Goal: Information Seeking & Learning: Learn about a topic

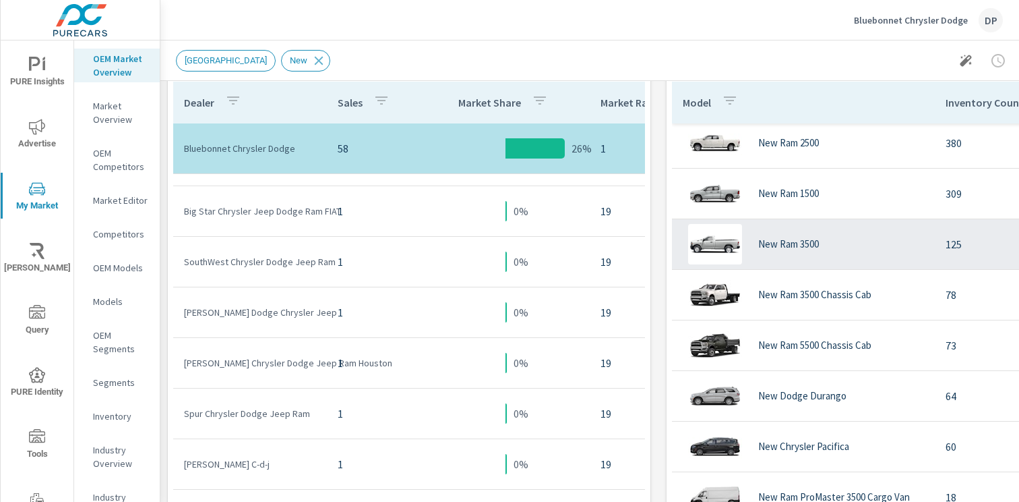
scroll to position [723, 0]
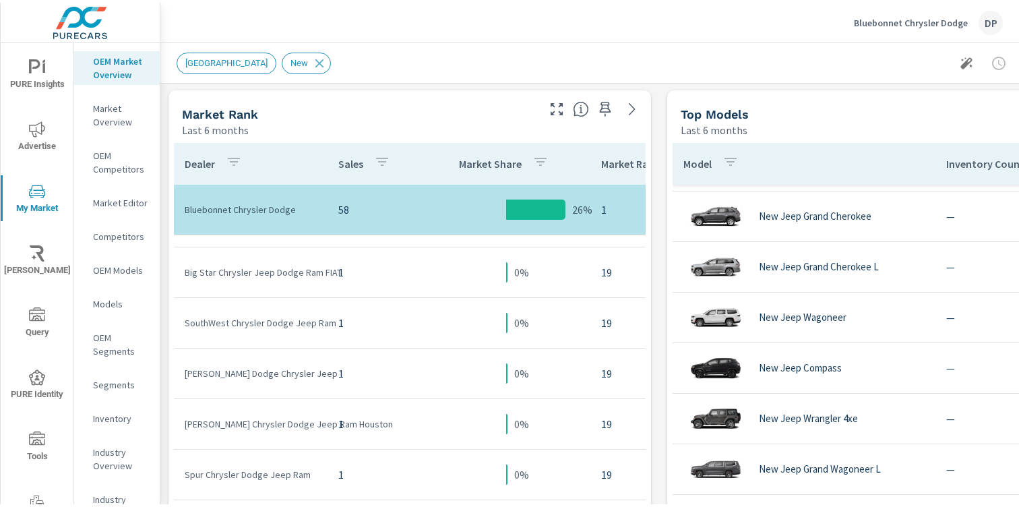
scroll to position [858, 0]
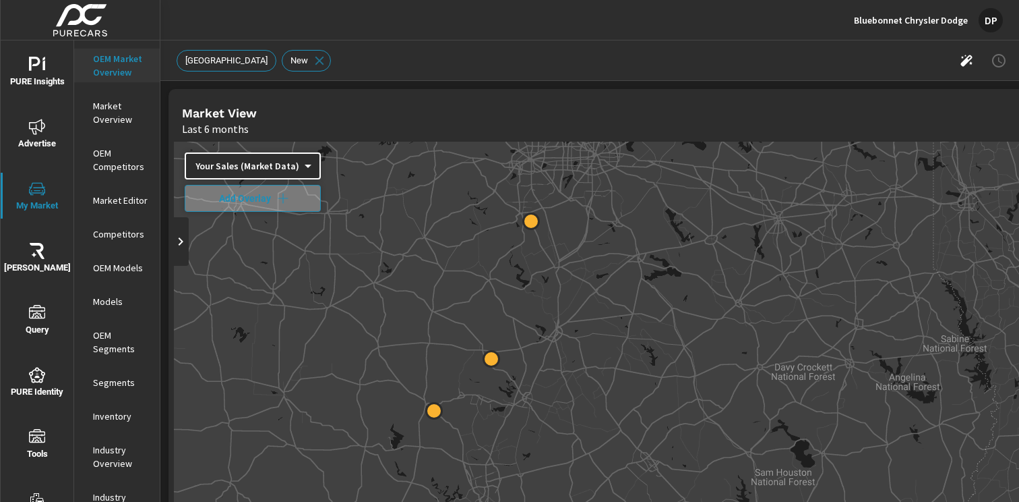
scroll to position [620, 3]
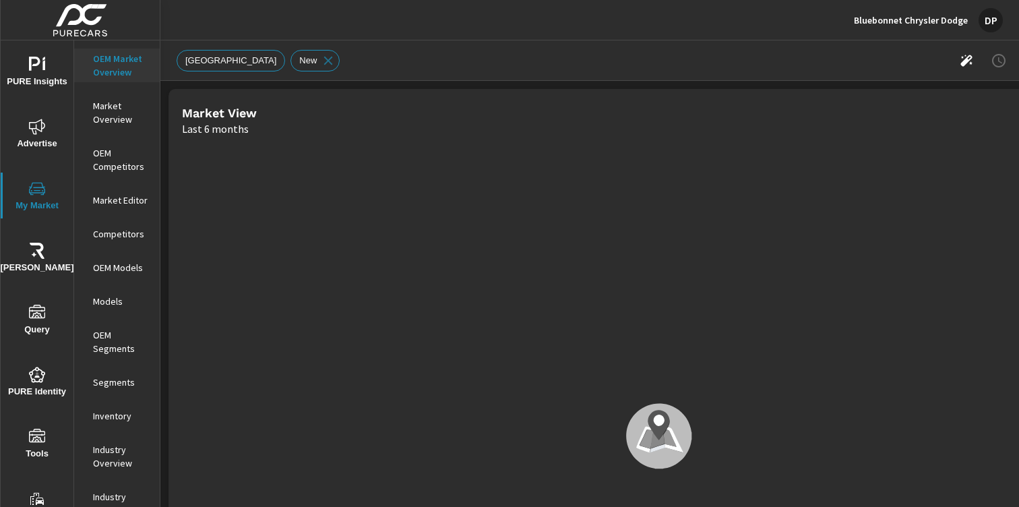
scroll to position [607, 0]
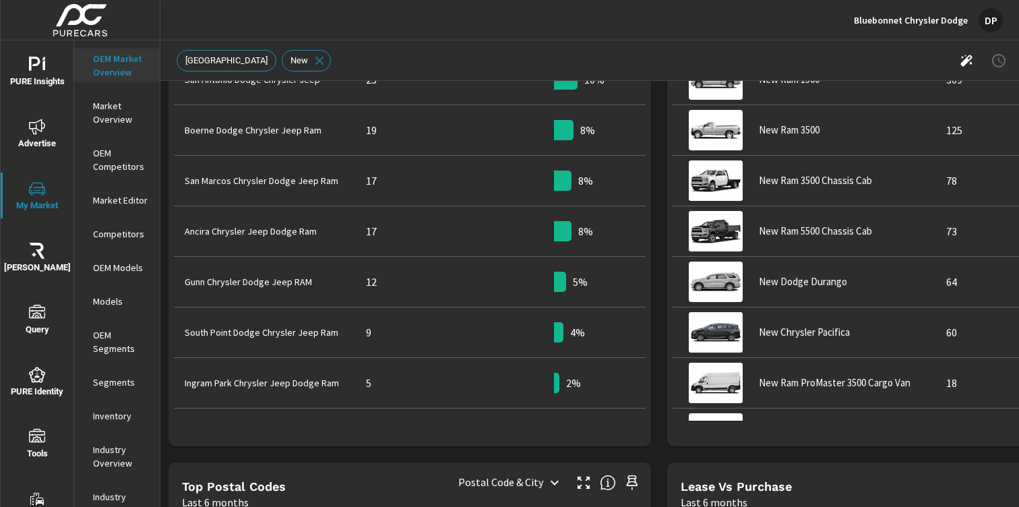
scroll to position [843, 0]
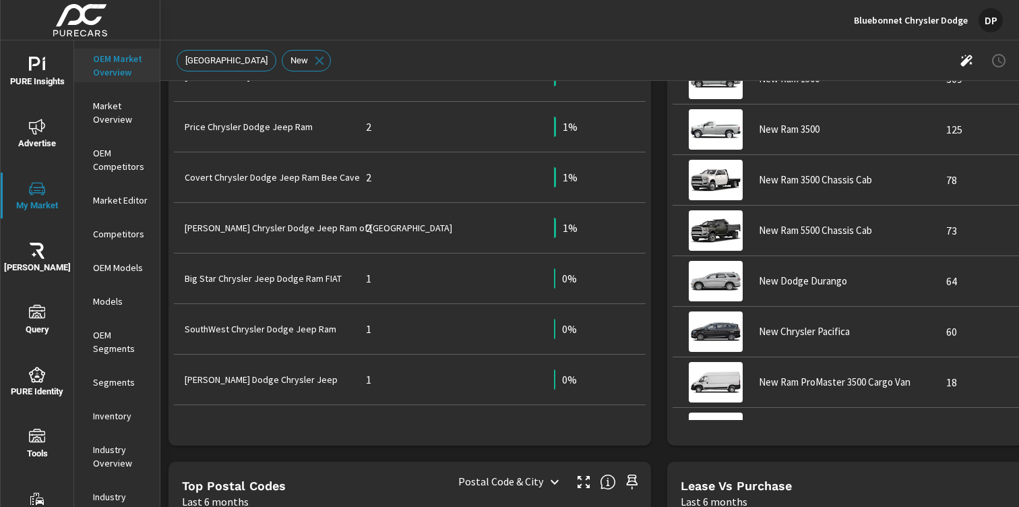
scroll to position [674, 0]
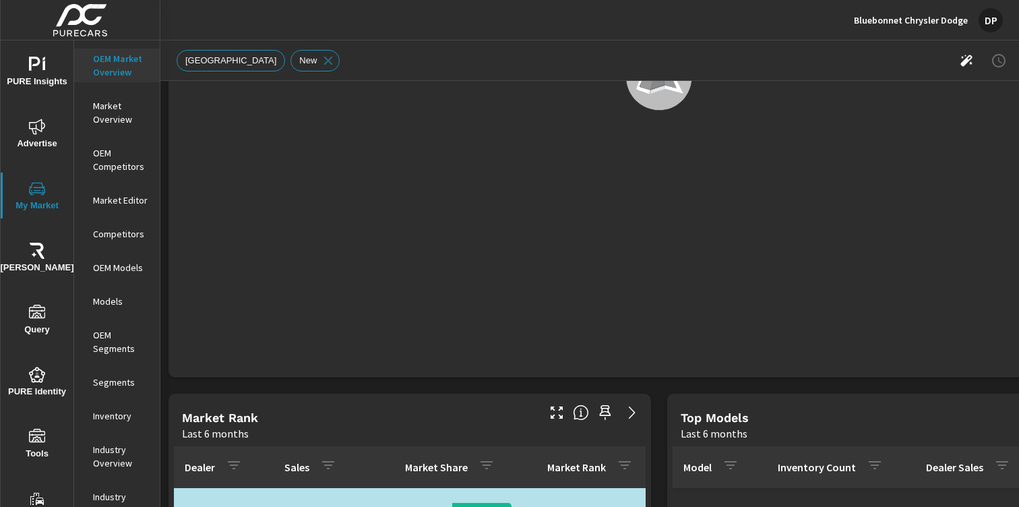
scroll to position [607, 0]
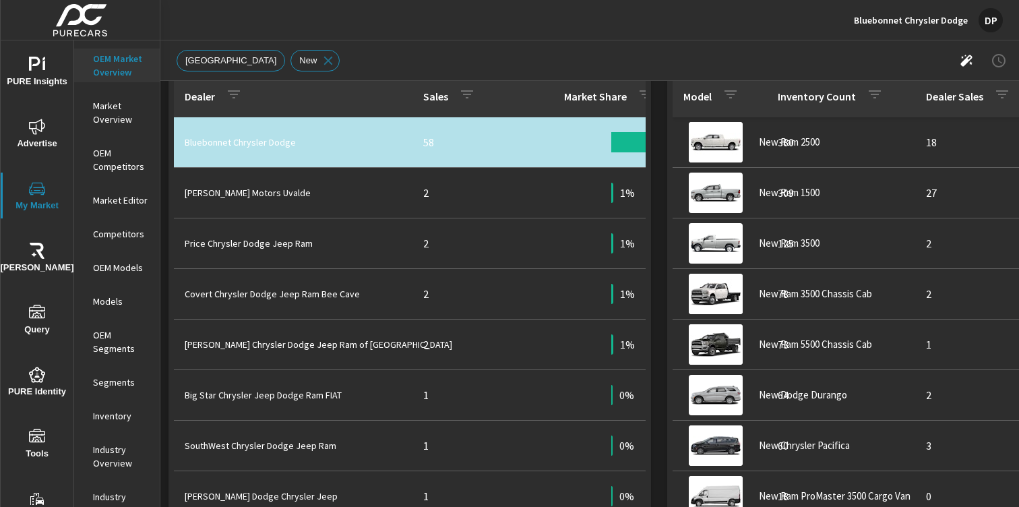
scroll to position [746, 0]
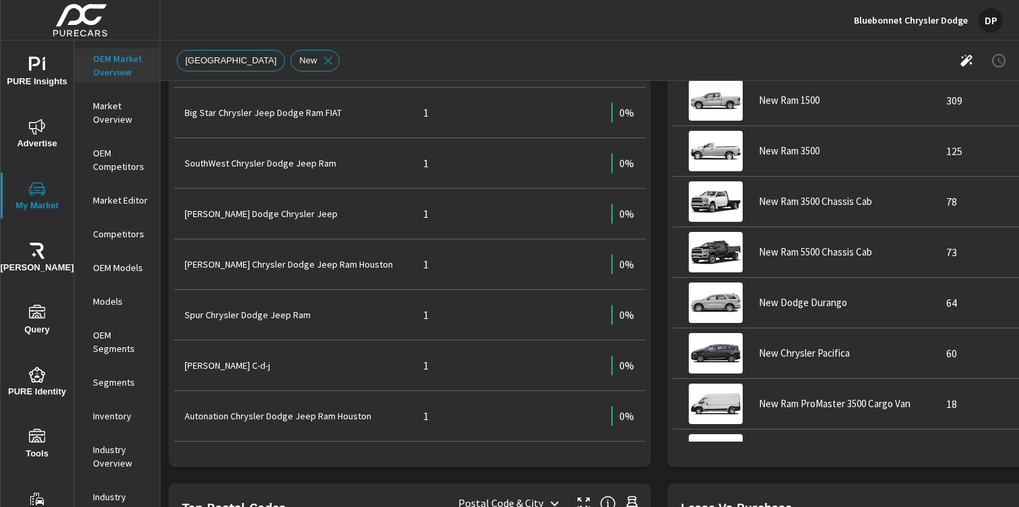
scroll to position [805, 0]
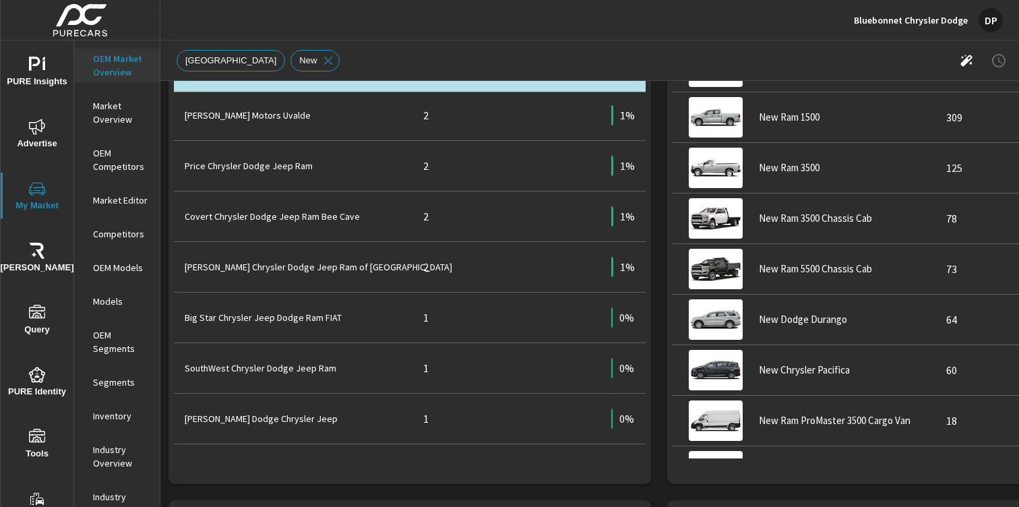
scroll to position [568, 0]
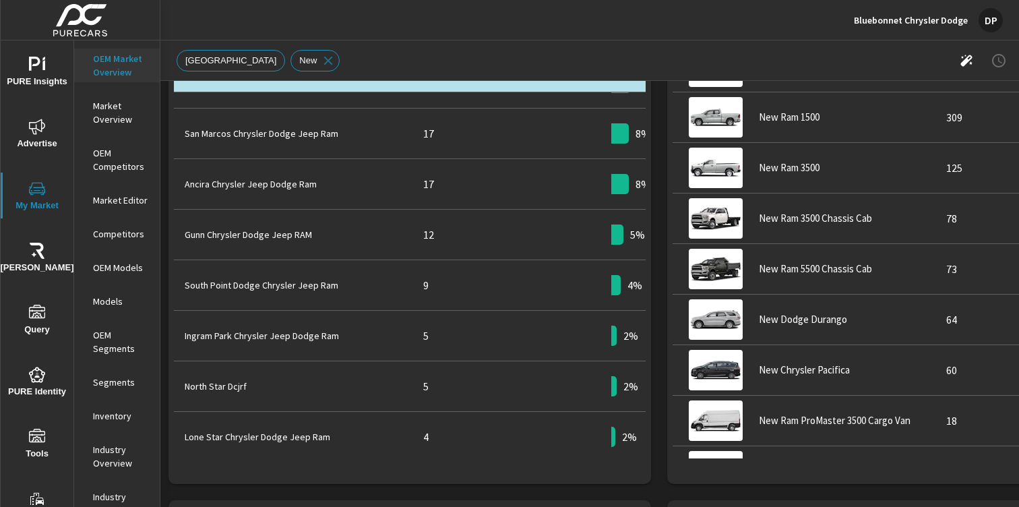
scroll to position [99, 0]
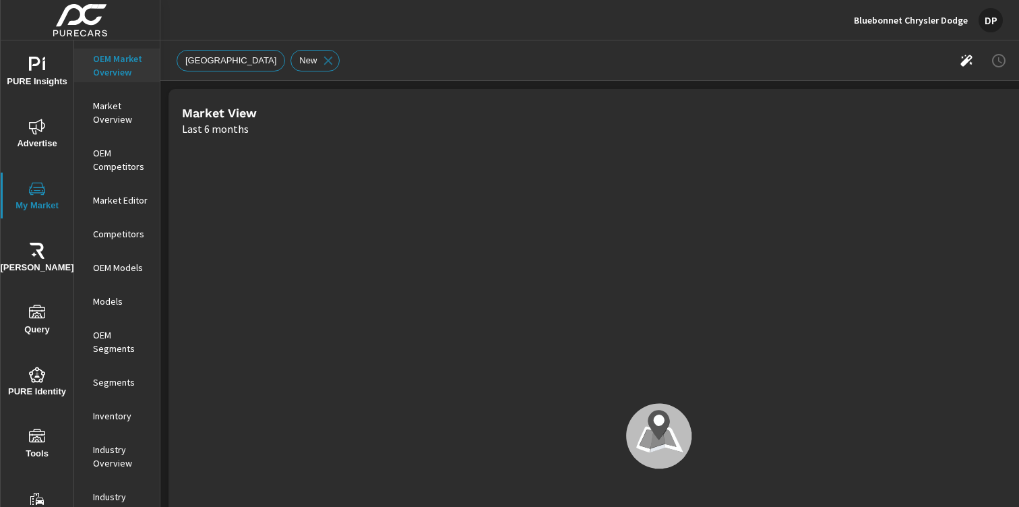
scroll to position [607, 0]
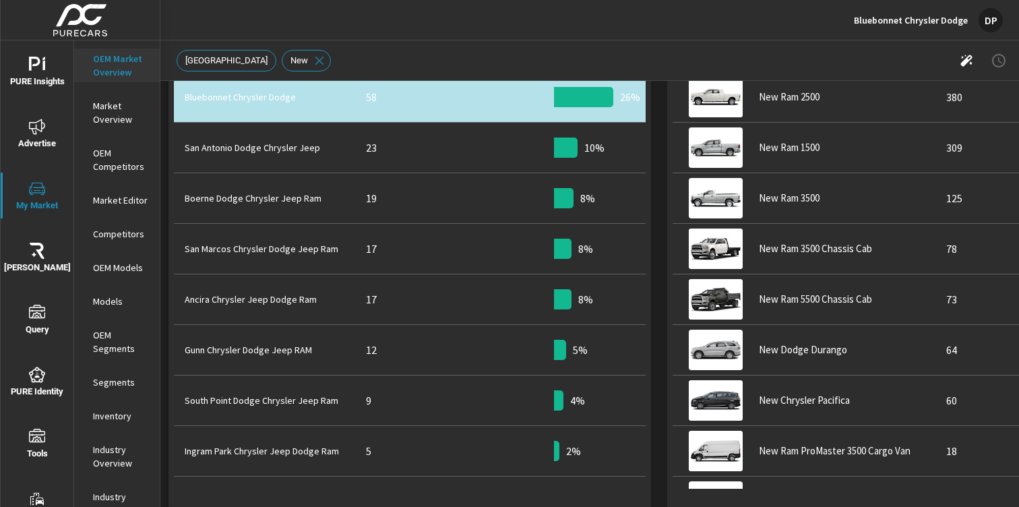
scroll to position [785, 0]
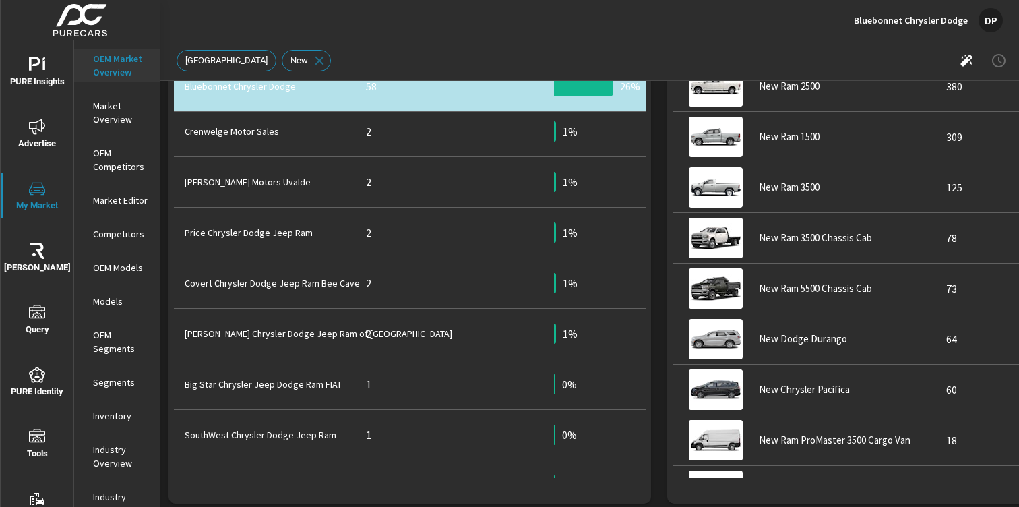
scroll to position [615, 0]
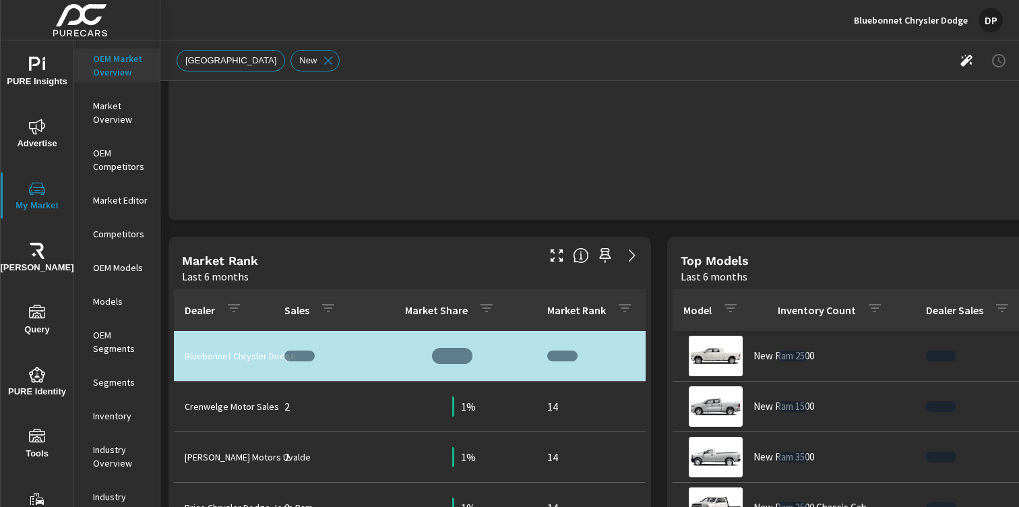
scroll to position [679, 0]
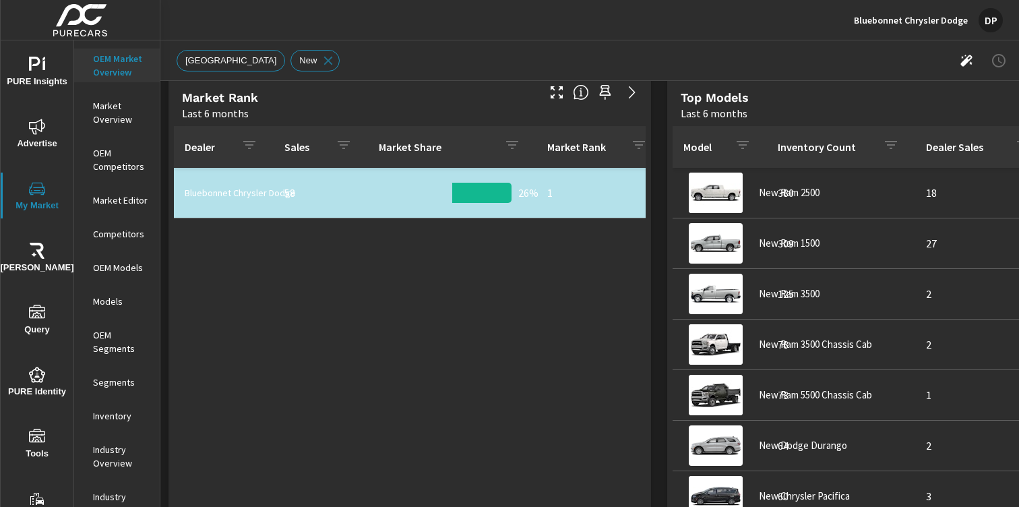
scroll to position [607, 0]
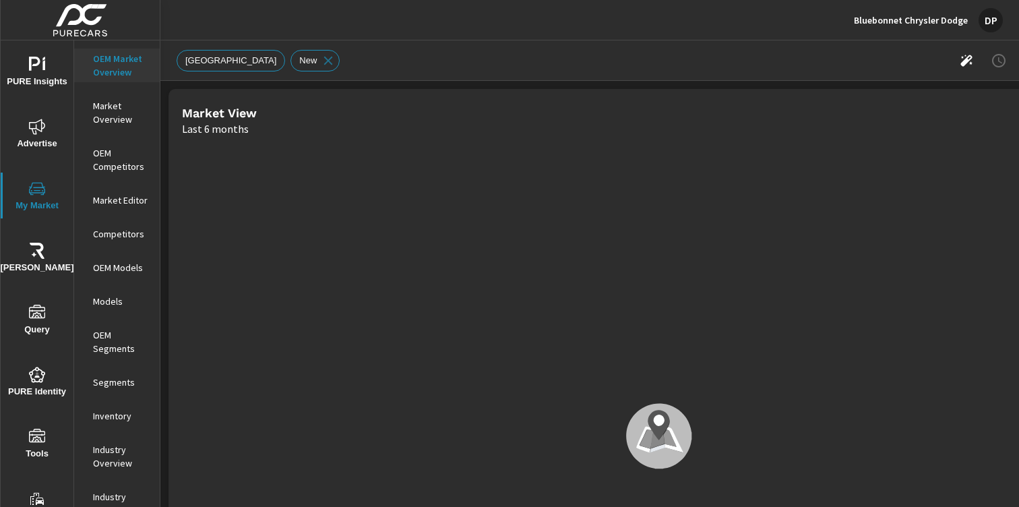
scroll to position [607, 0]
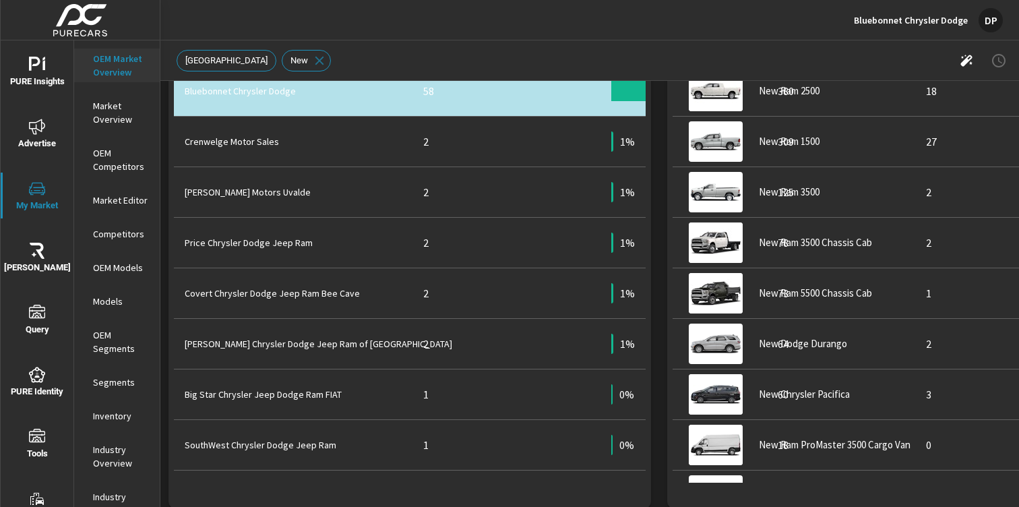
scroll to position [821, 0]
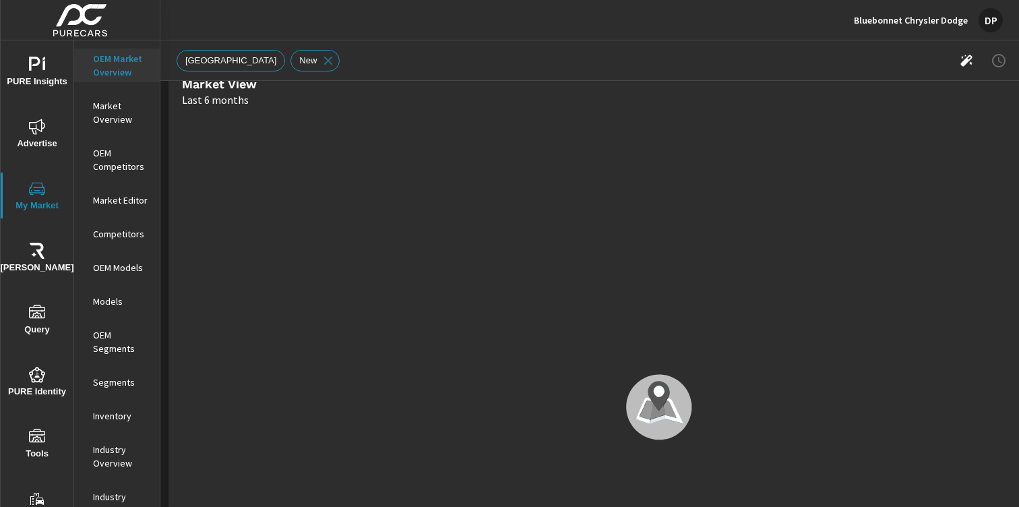
scroll to position [607, 0]
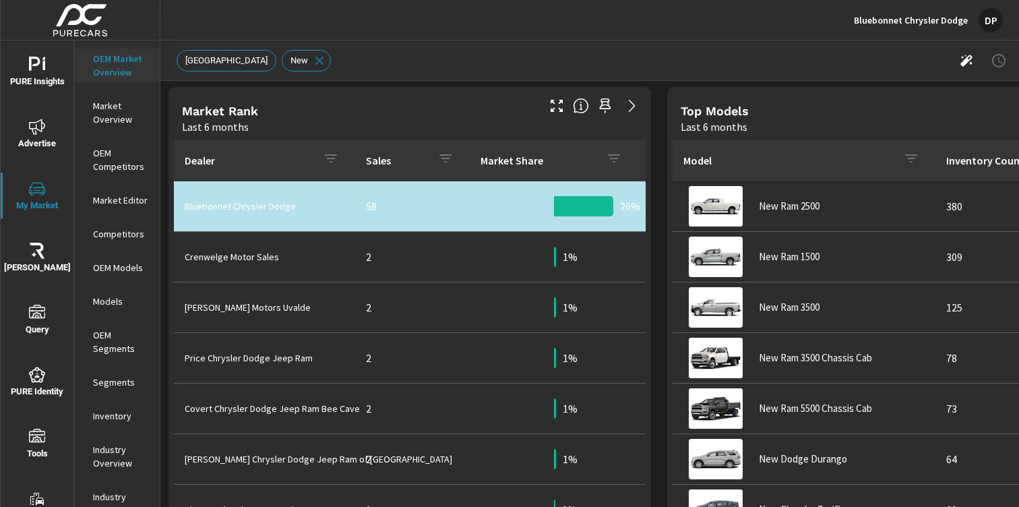
scroll to position [668, 0]
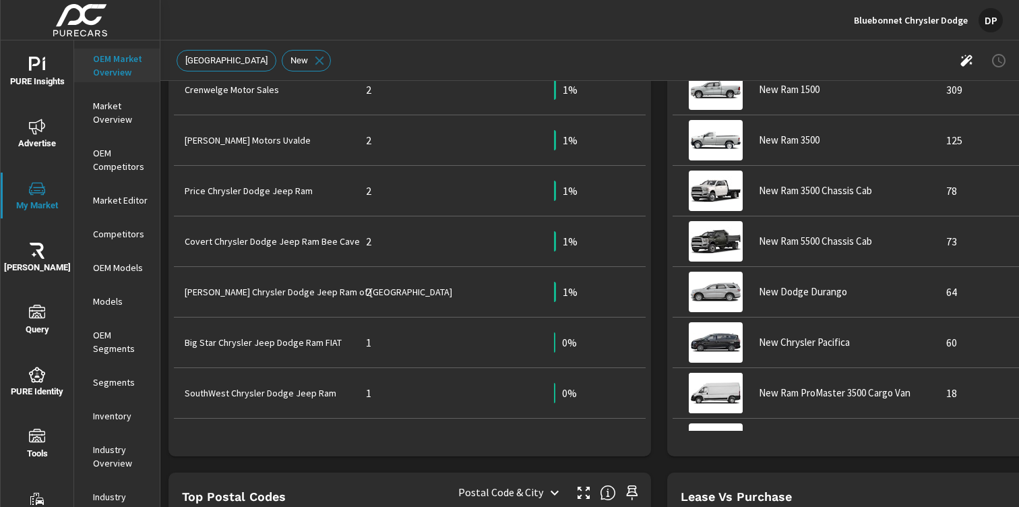
scroll to position [835, 0]
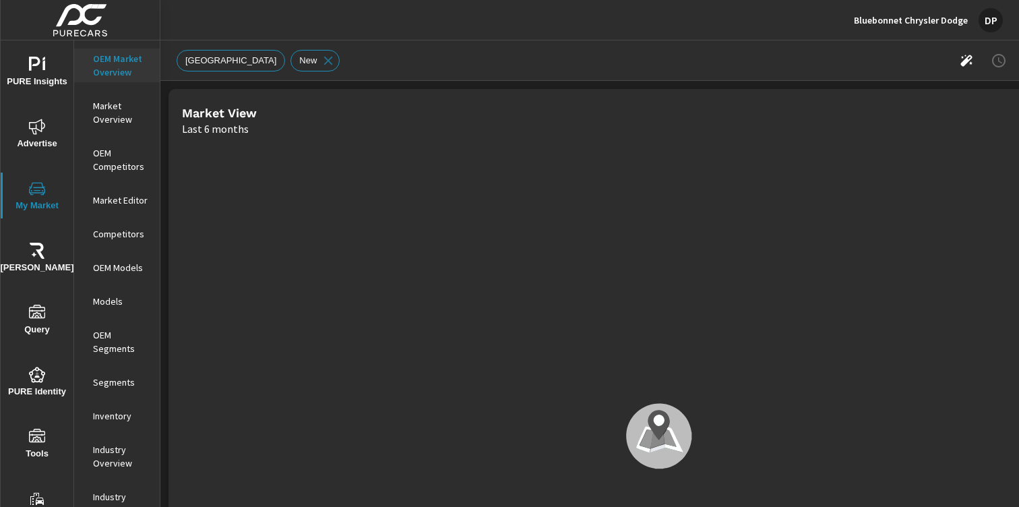
scroll to position [607, 0]
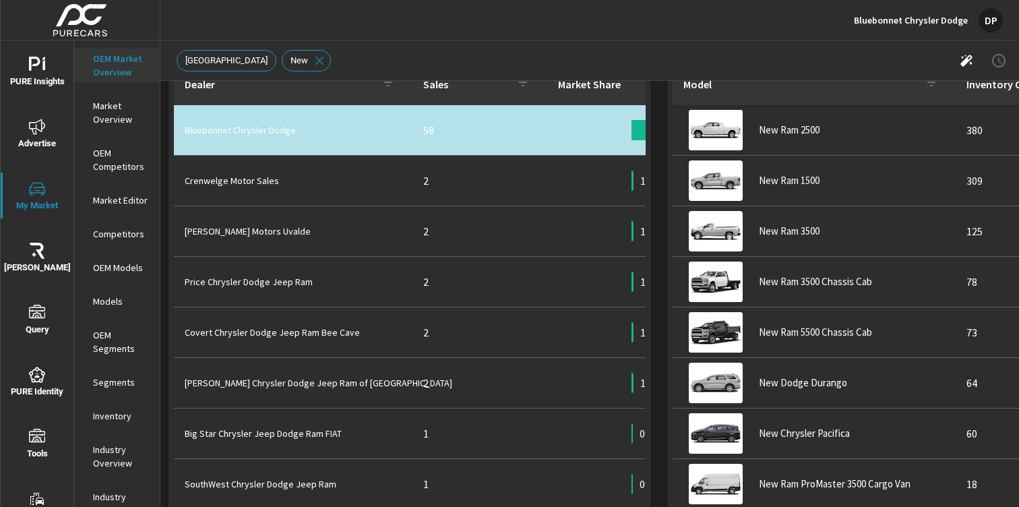
scroll to position [750, 0]
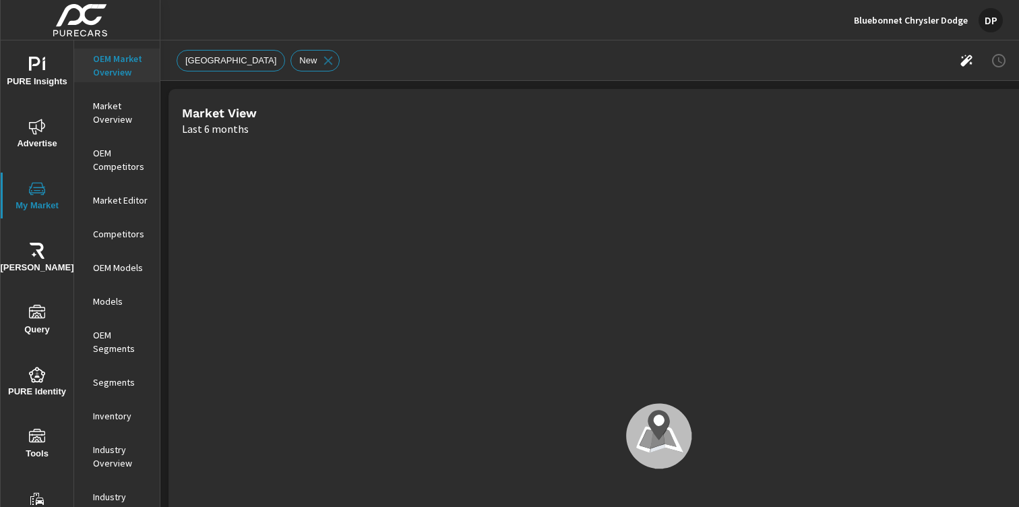
scroll to position [607, 0]
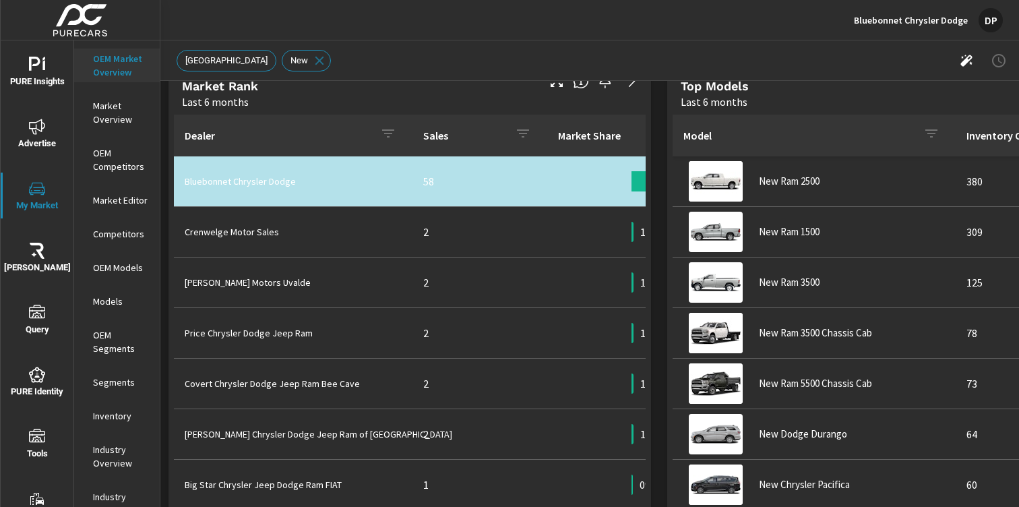
scroll to position [696, 0]
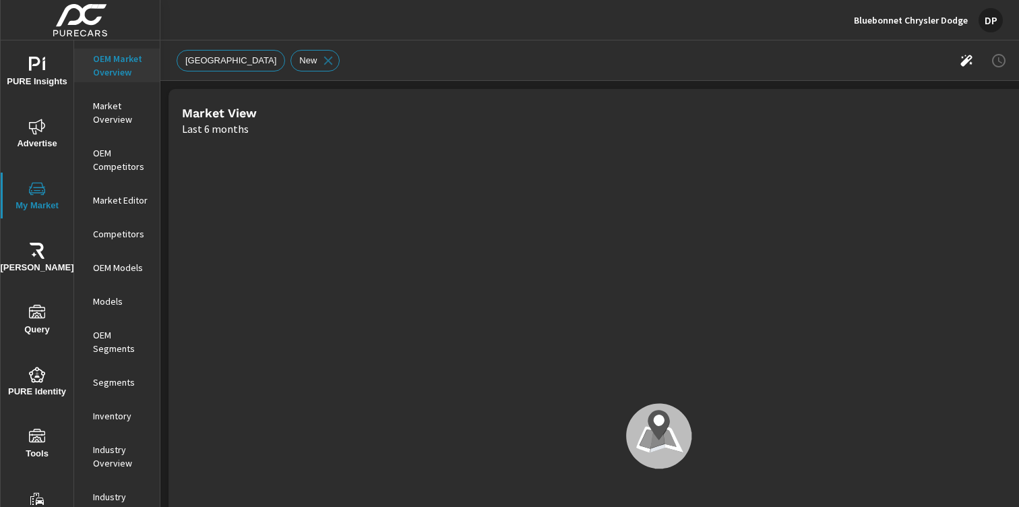
scroll to position [607, 0]
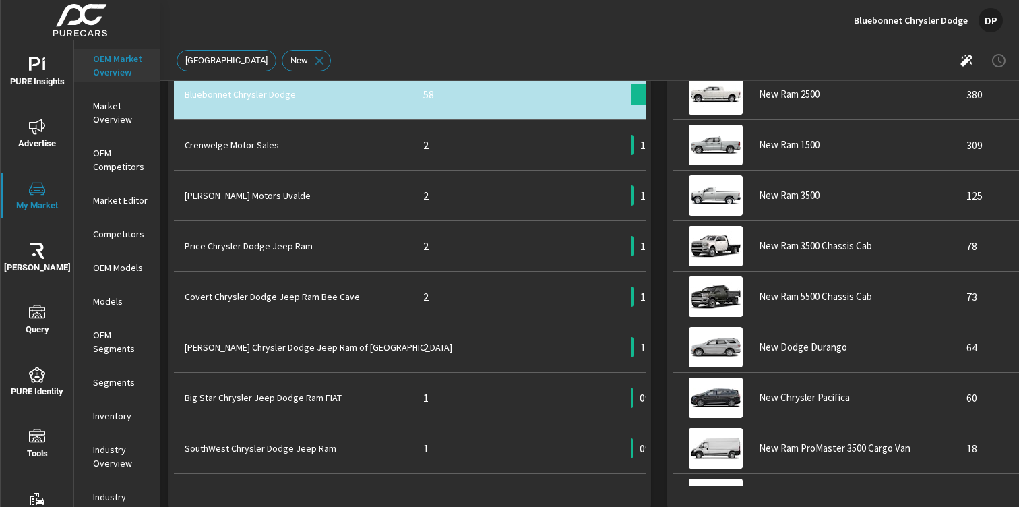
scroll to position [786, 0]
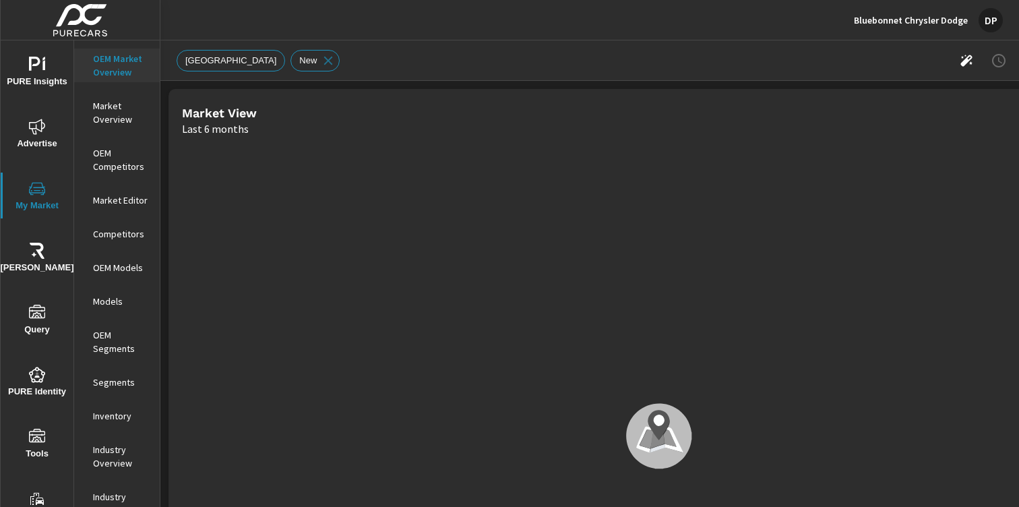
scroll to position [607, 0]
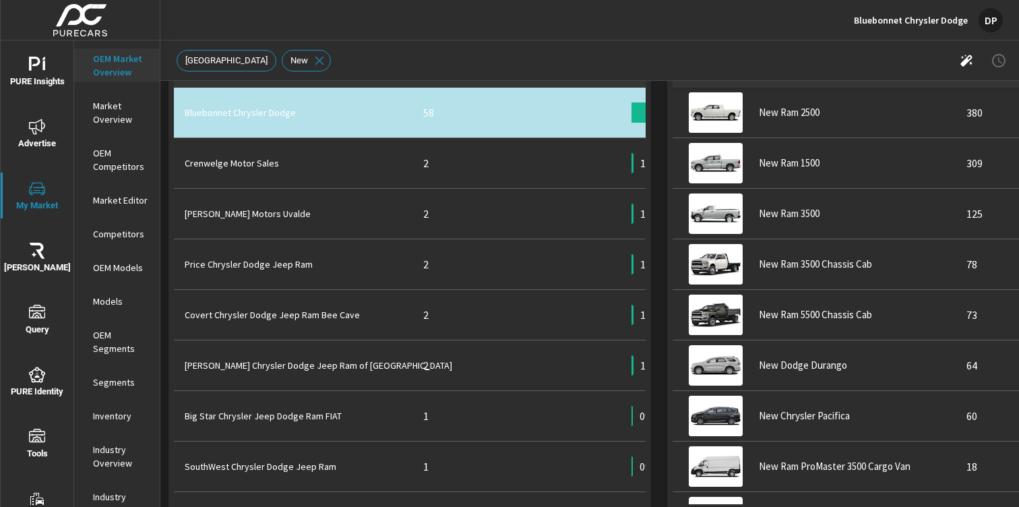
scroll to position [835, 0]
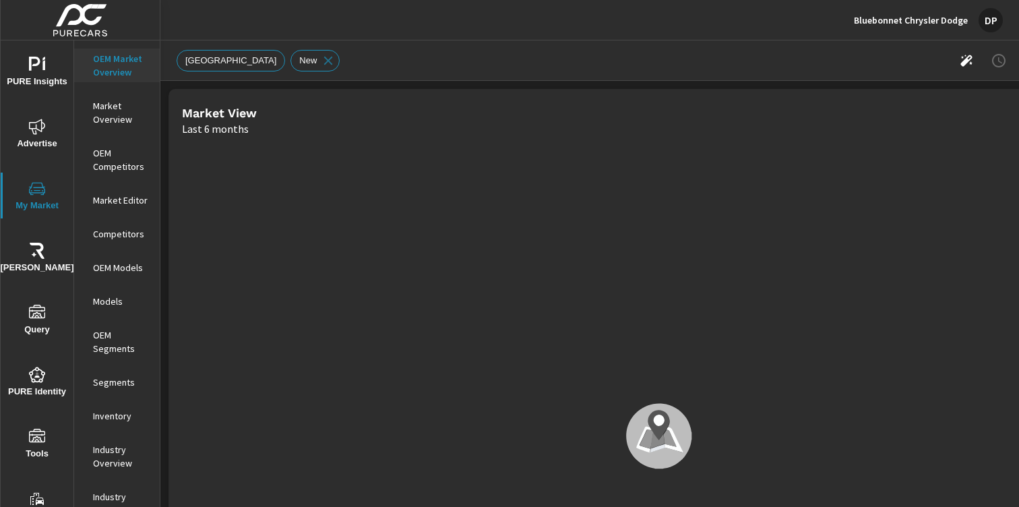
scroll to position [607, 0]
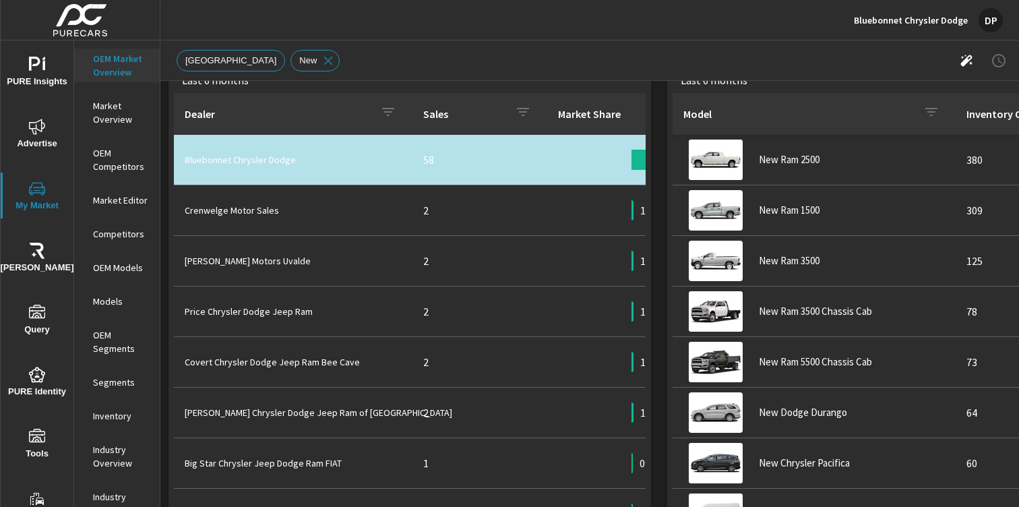
scroll to position [713, 0]
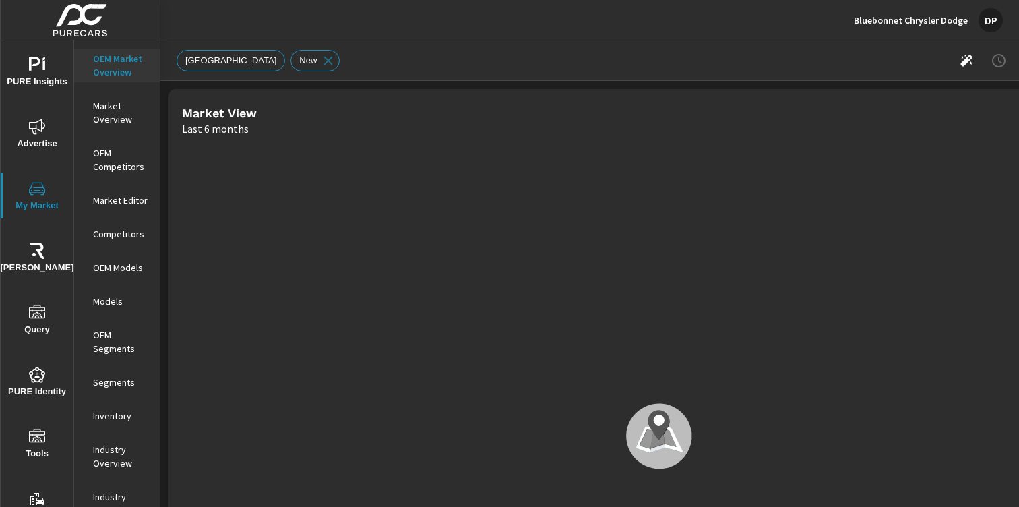
scroll to position [607, 0]
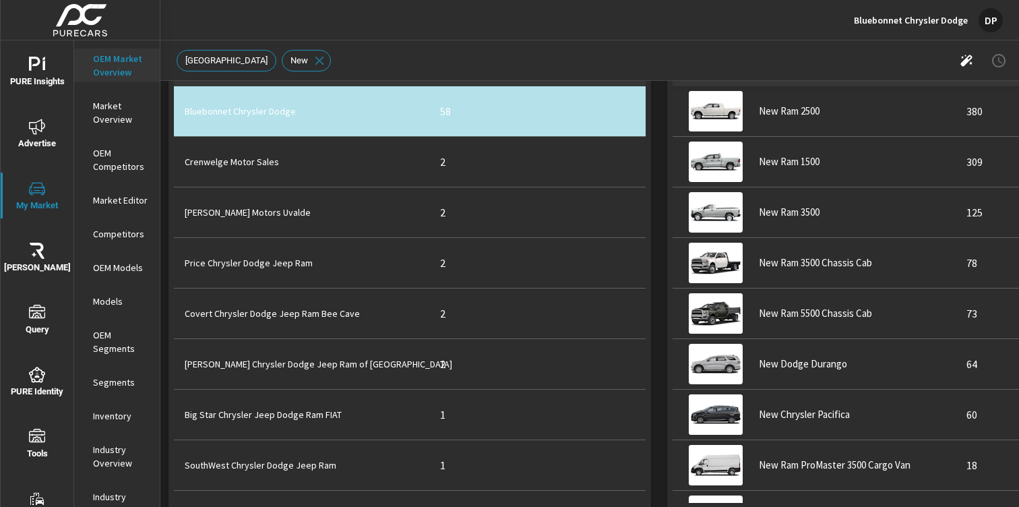
scroll to position [765, 0]
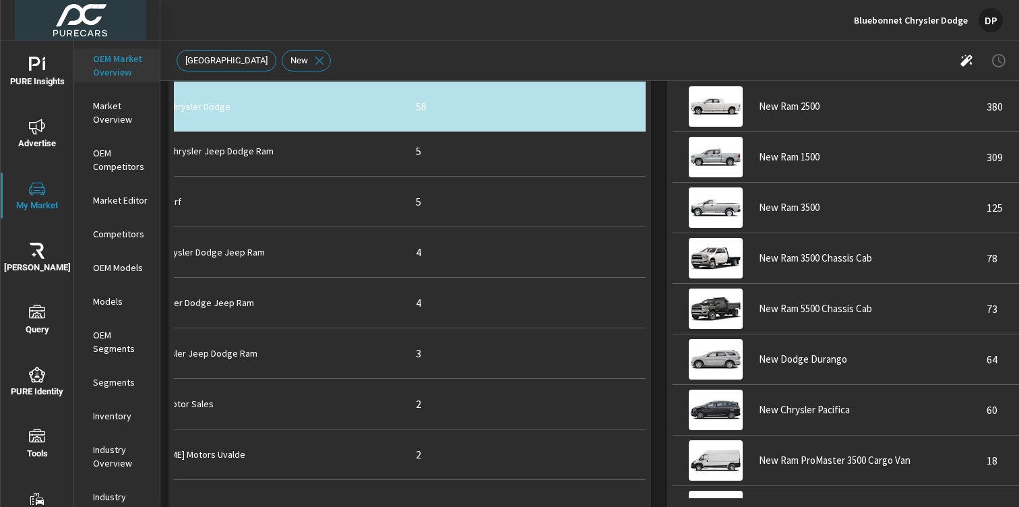
scroll to position [1, 65]
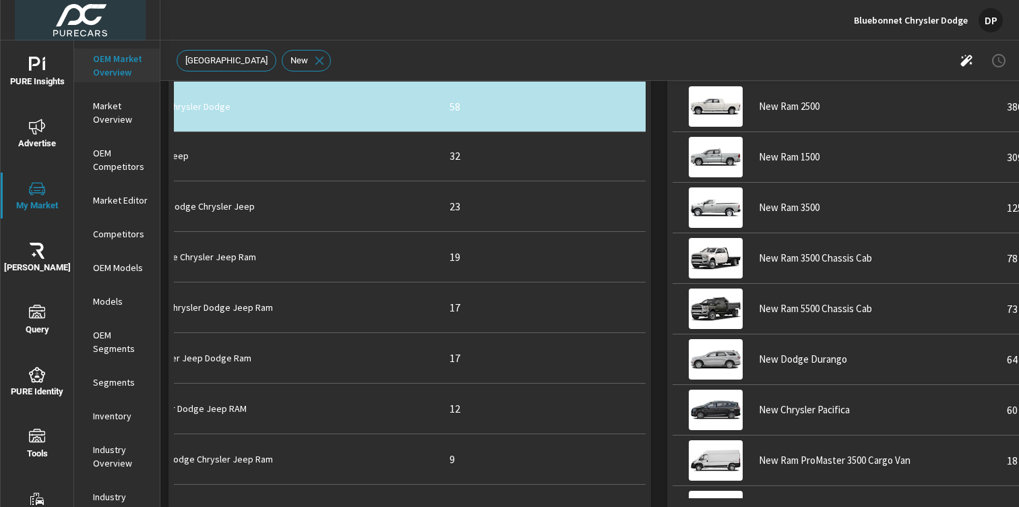
scroll to position [0, 65]
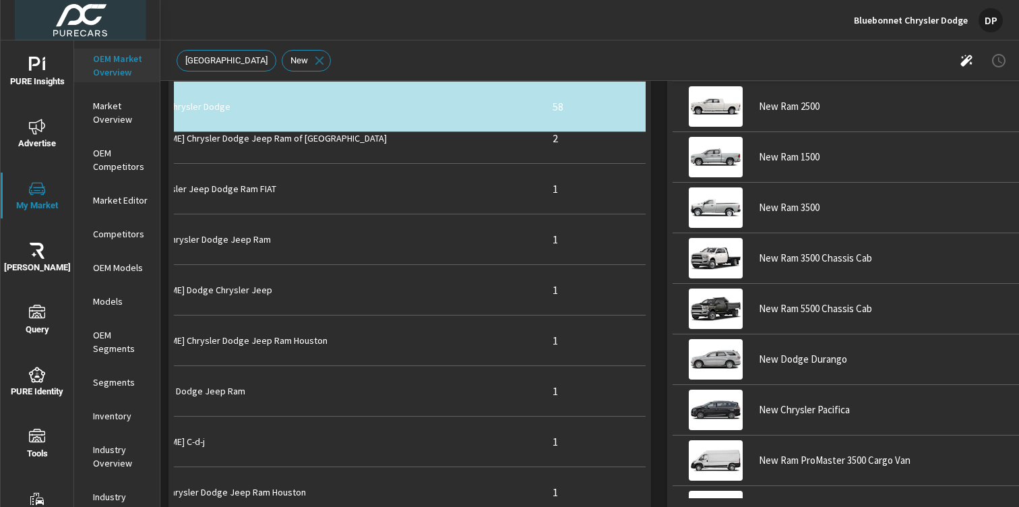
scroll to position [858, 65]
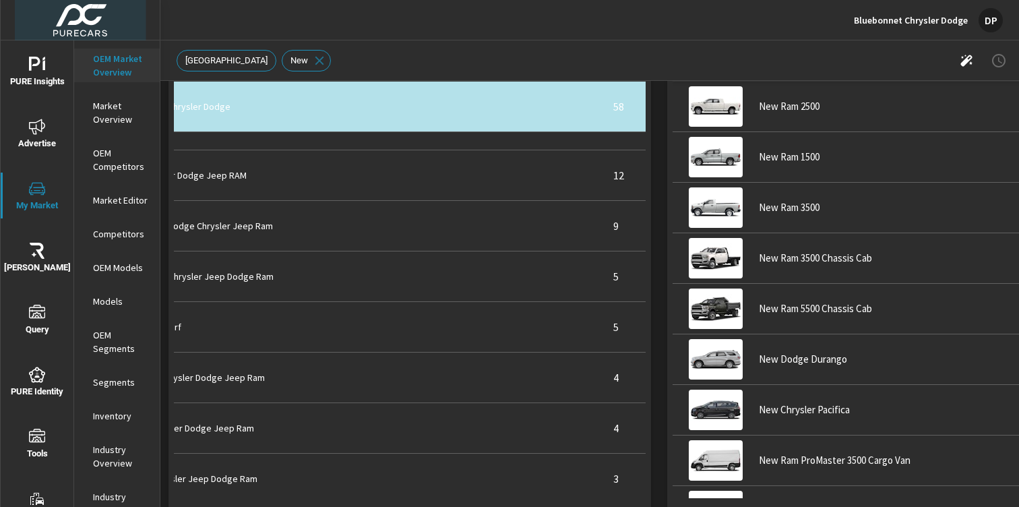
scroll to position [0, 65]
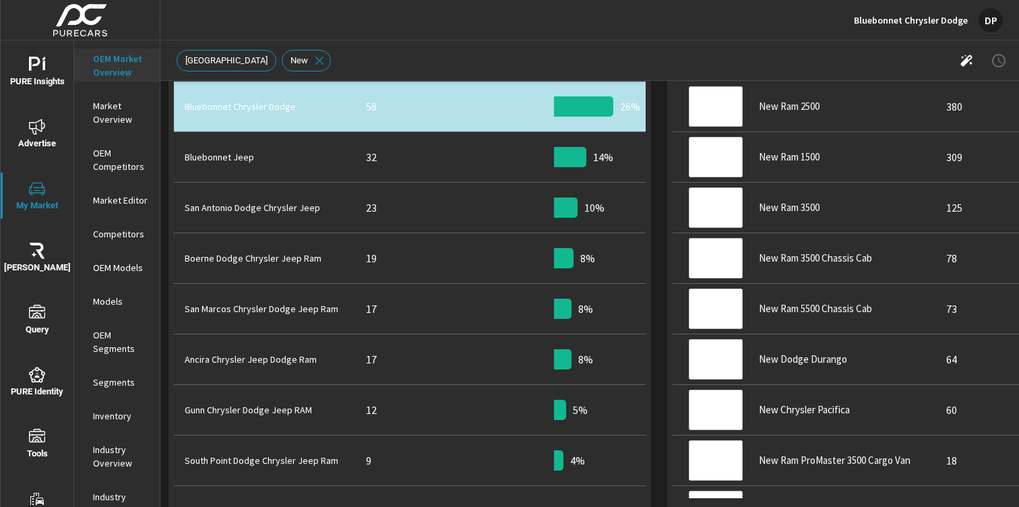
scroll to position [607, 0]
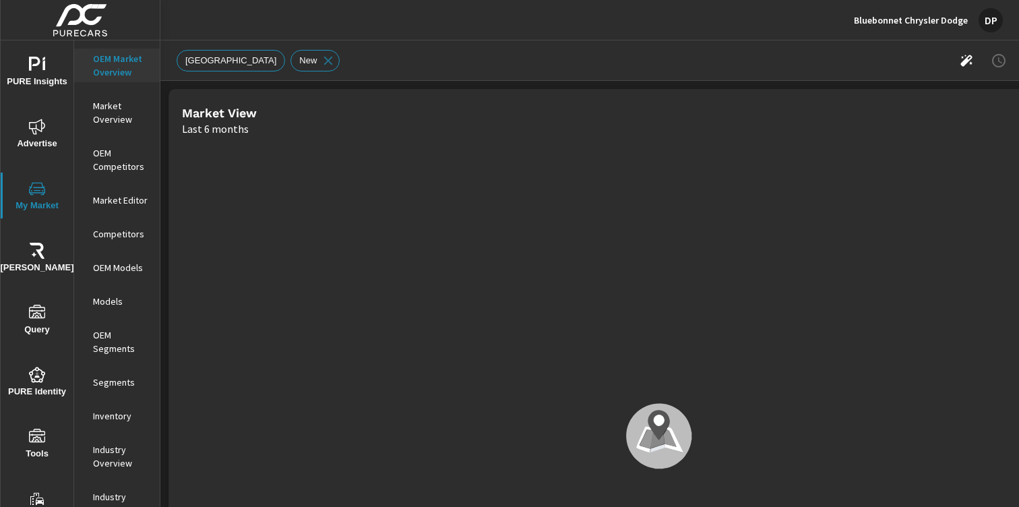
scroll to position [101, 0]
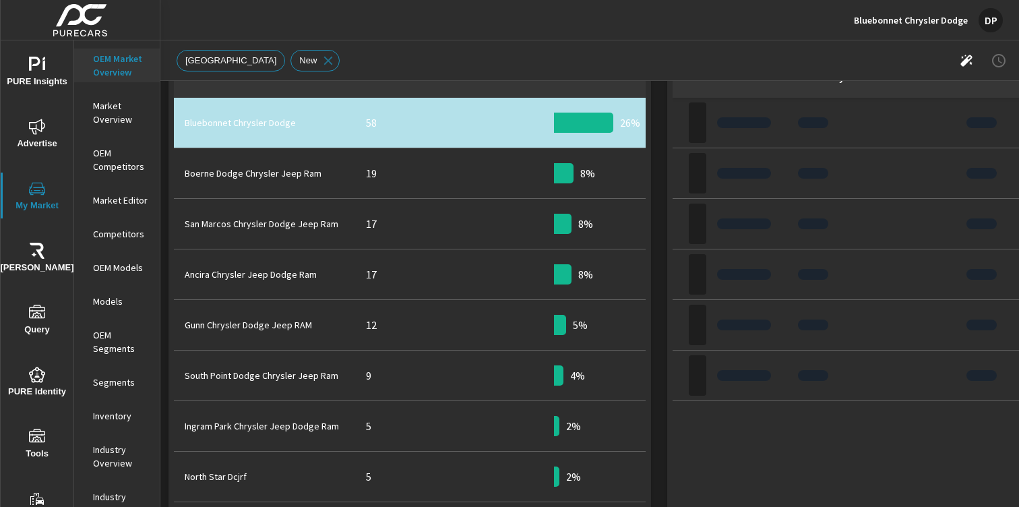
scroll to position [771, 0]
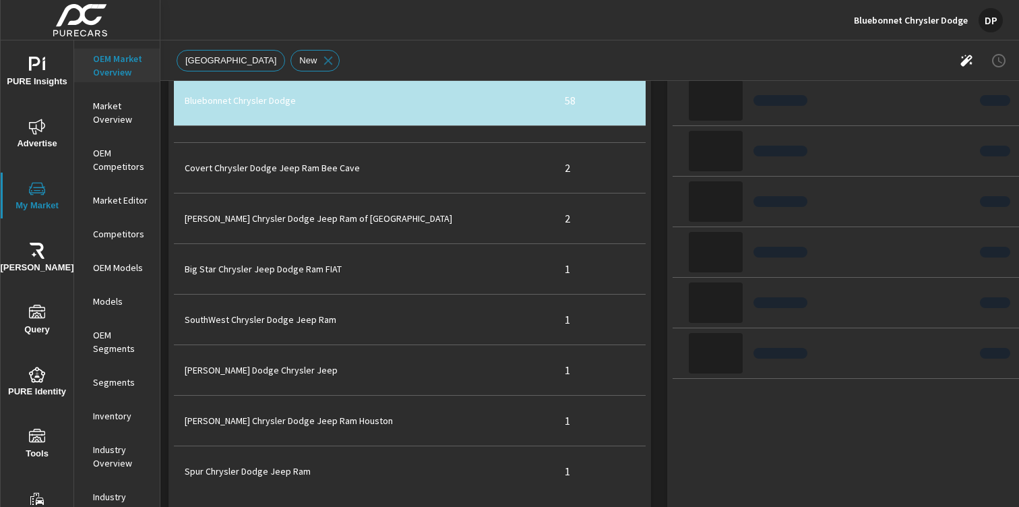
scroll to position [858, 0]
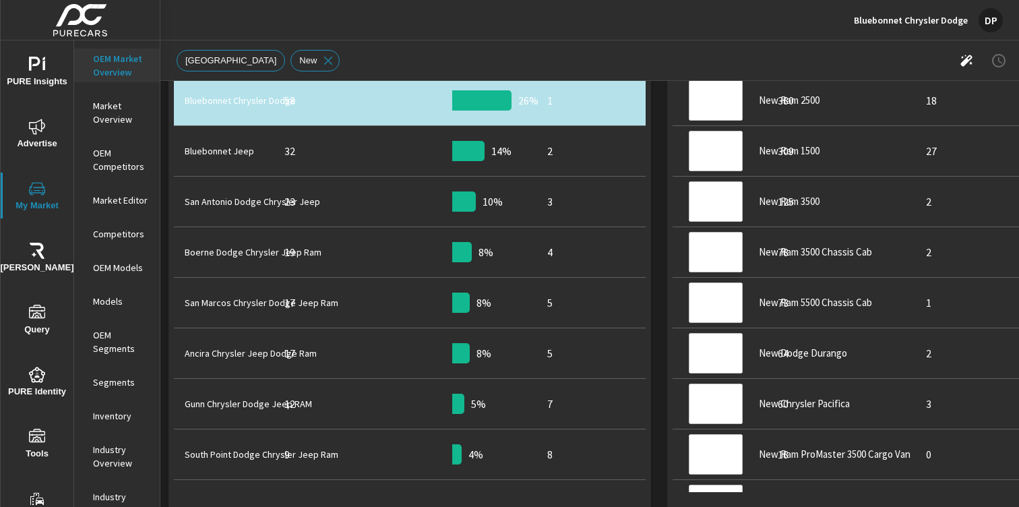
scroll to position [607, 0]
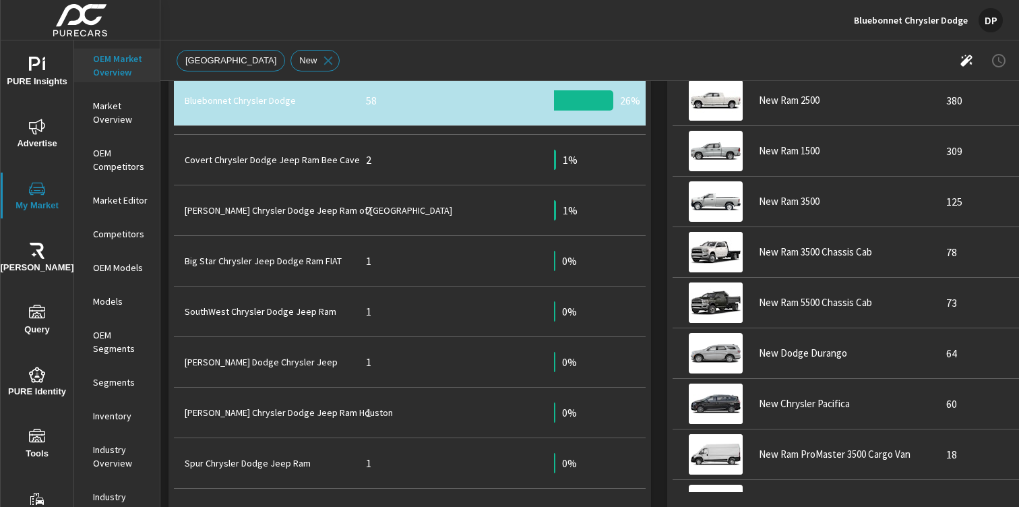
scroll to position [748, 0]
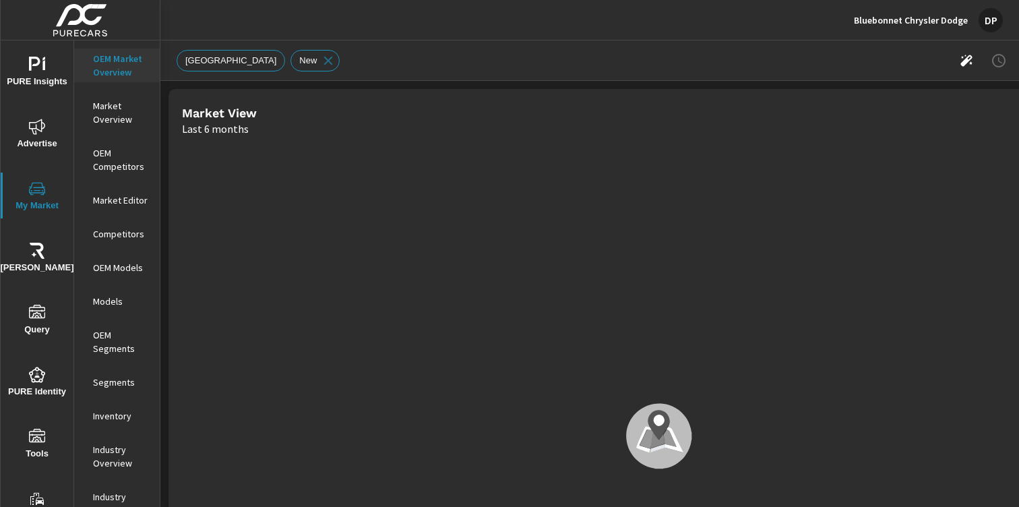
scroll to position [607, 0]
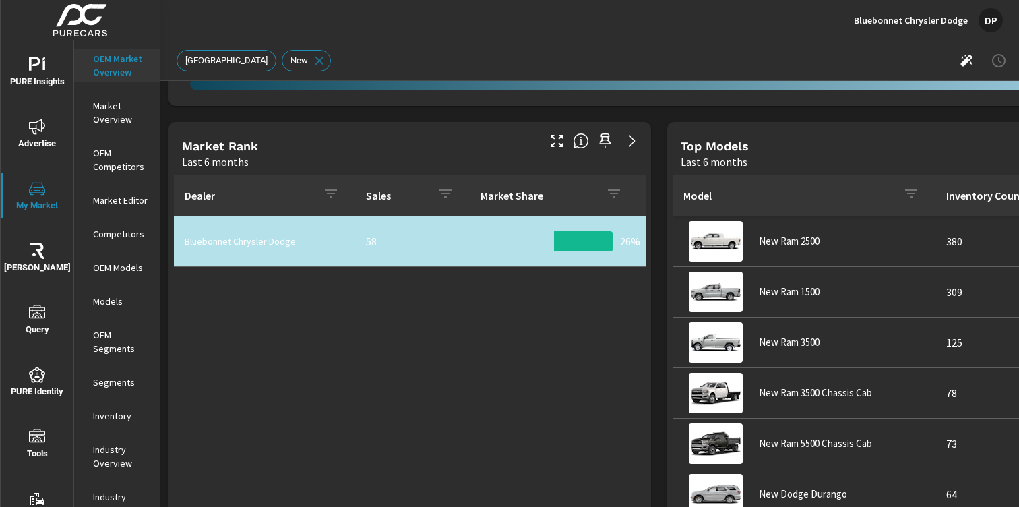
scroll to position [607, 0]
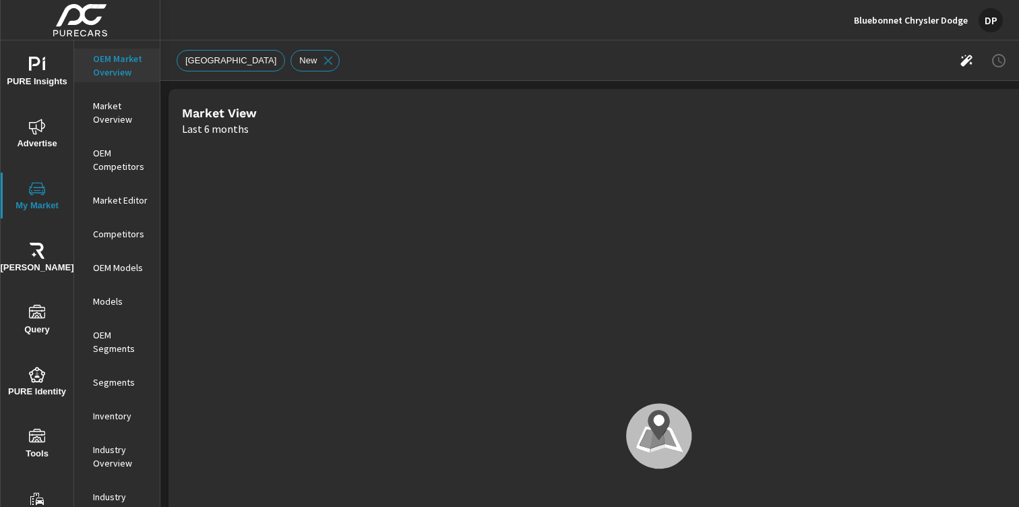
scroll to position [708, 0]
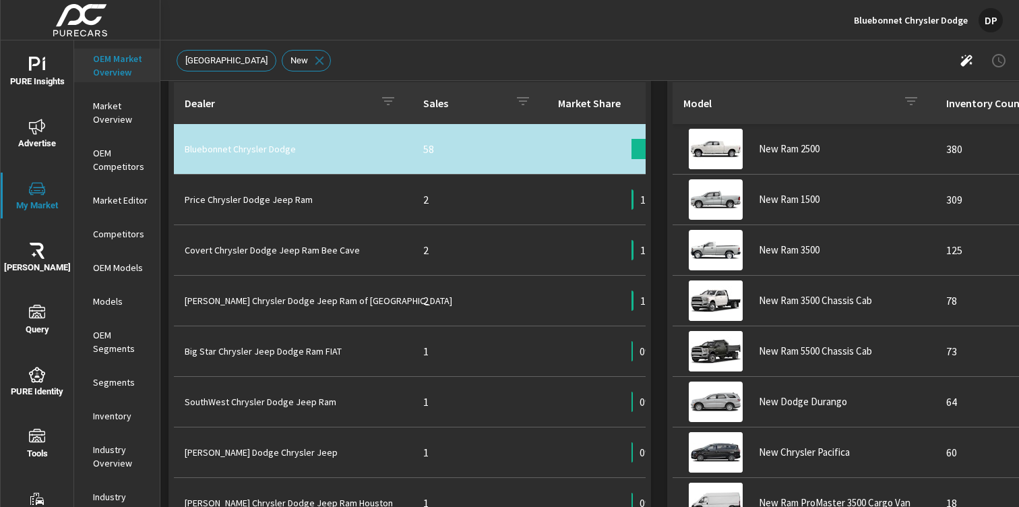
scroll to position [725, 0]
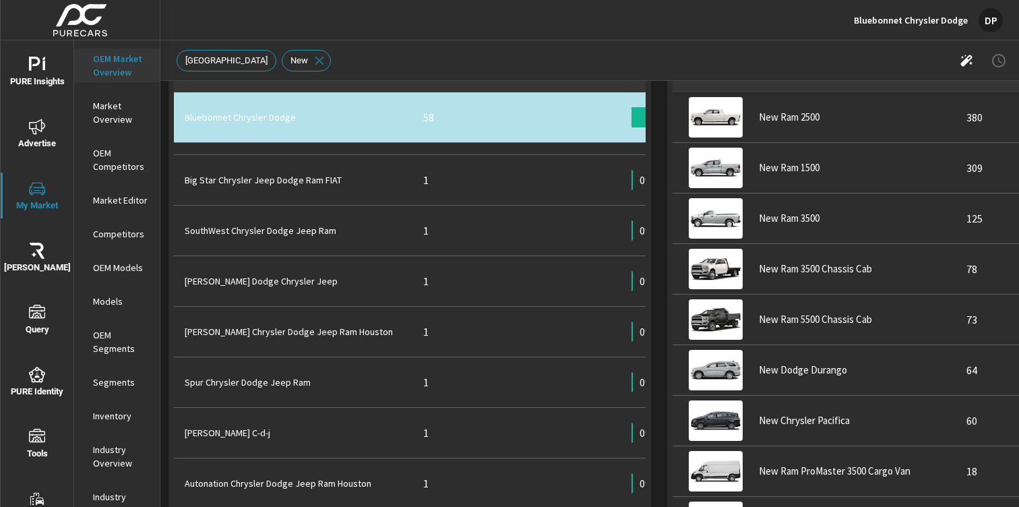
scroll to position [759, 0]
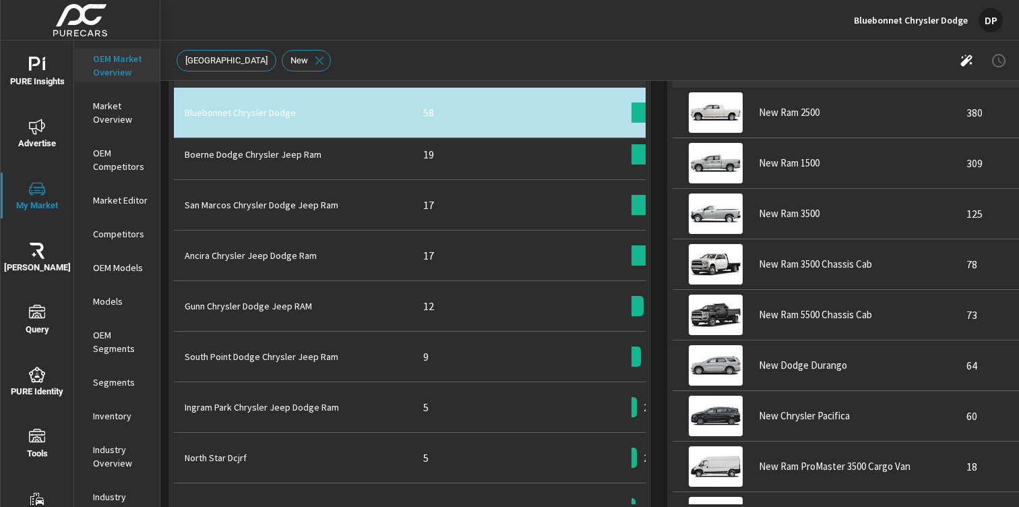
scroll to position [59, 0]
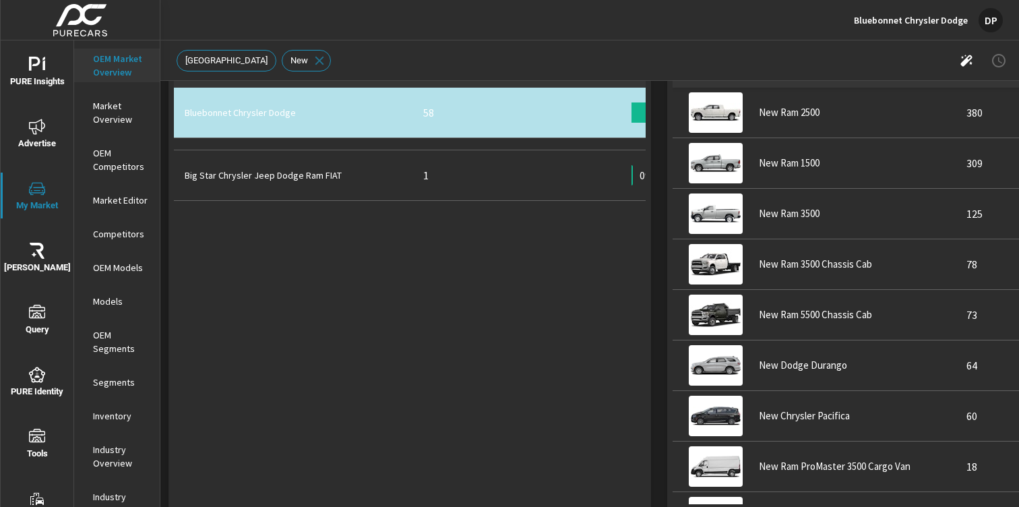
scroll to position [199, 0]
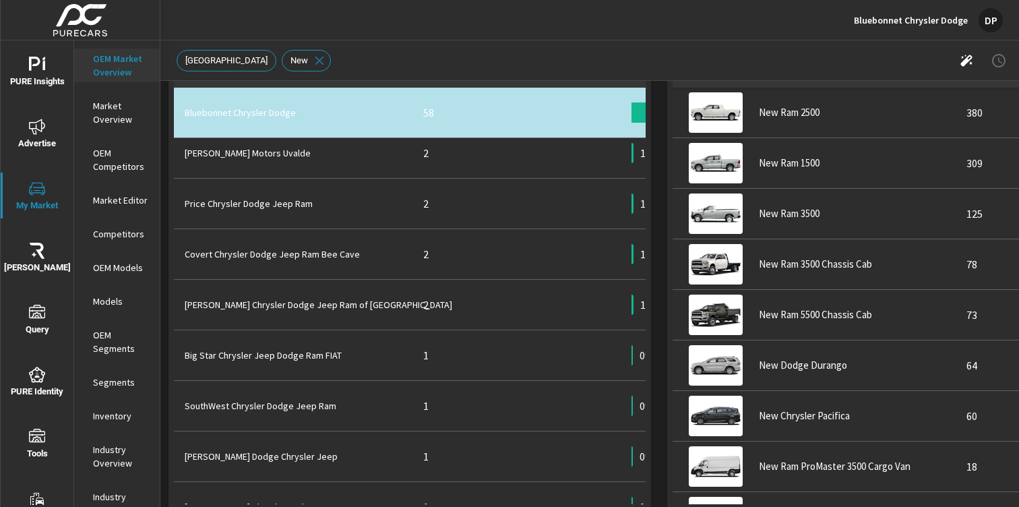
scroll to position [858, 0]
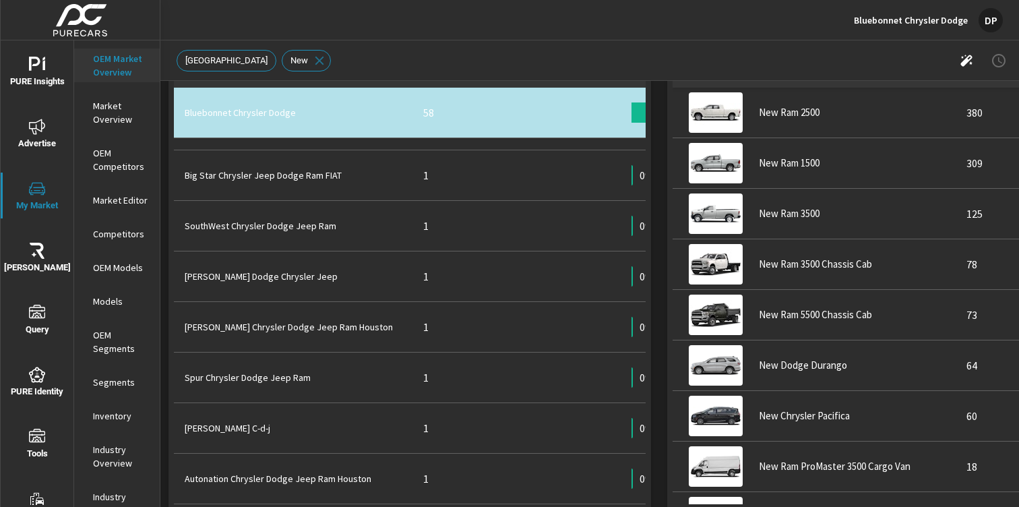
scroll to position [558, 0]
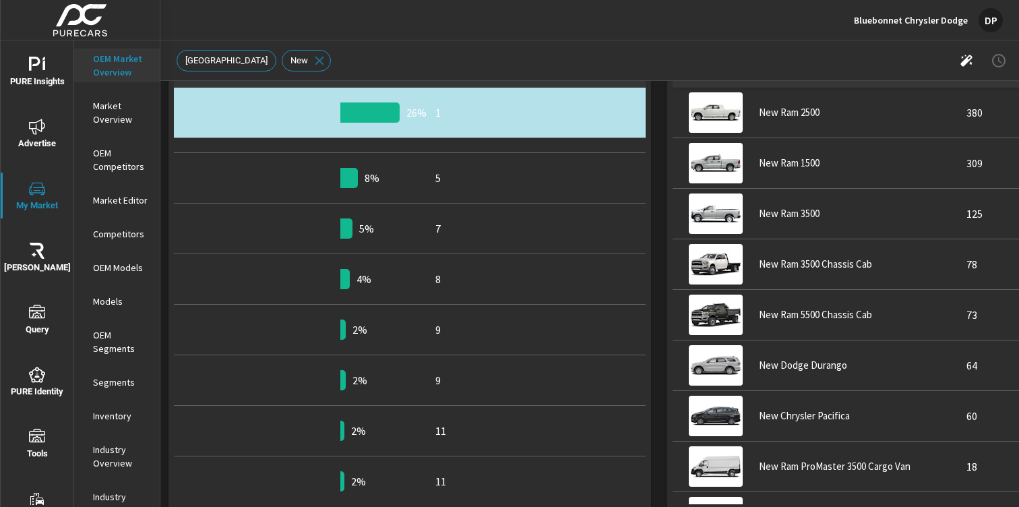
scroll to position [62, 301]
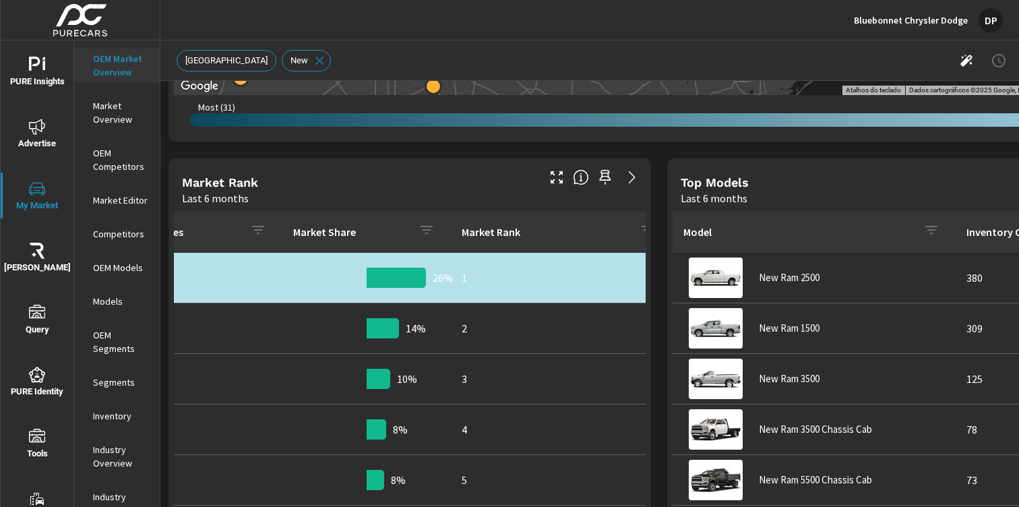
scroll to position [0, 182]
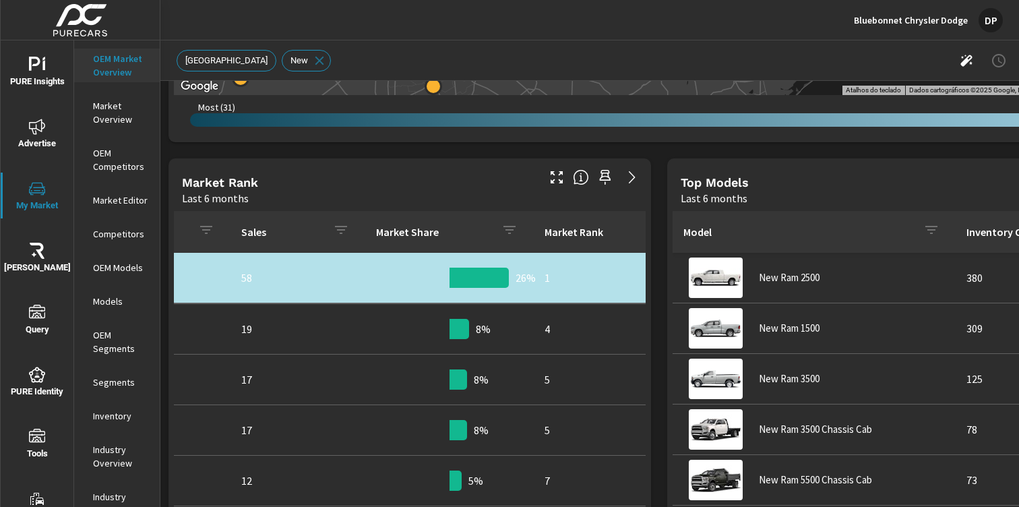
scroll to position [262, 182]
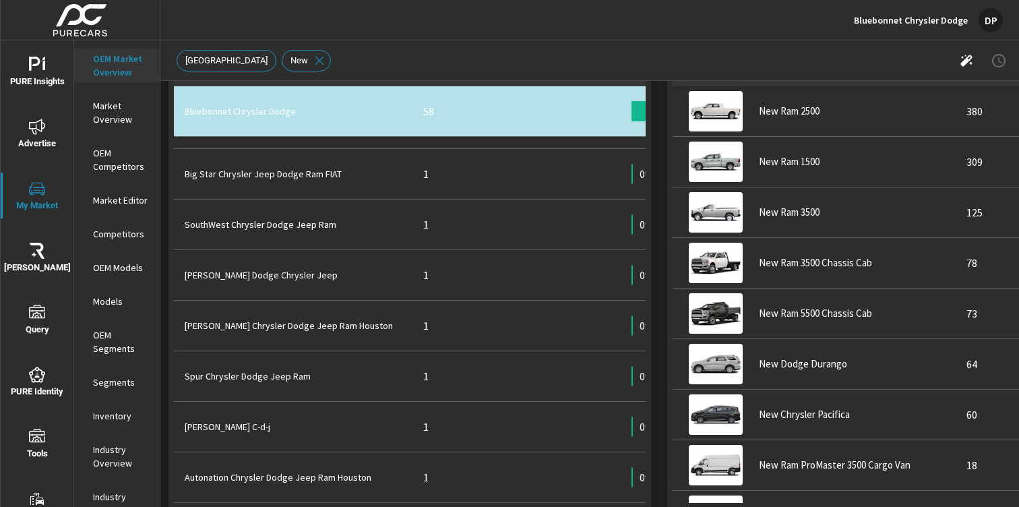
scroll to position [1063, 0]
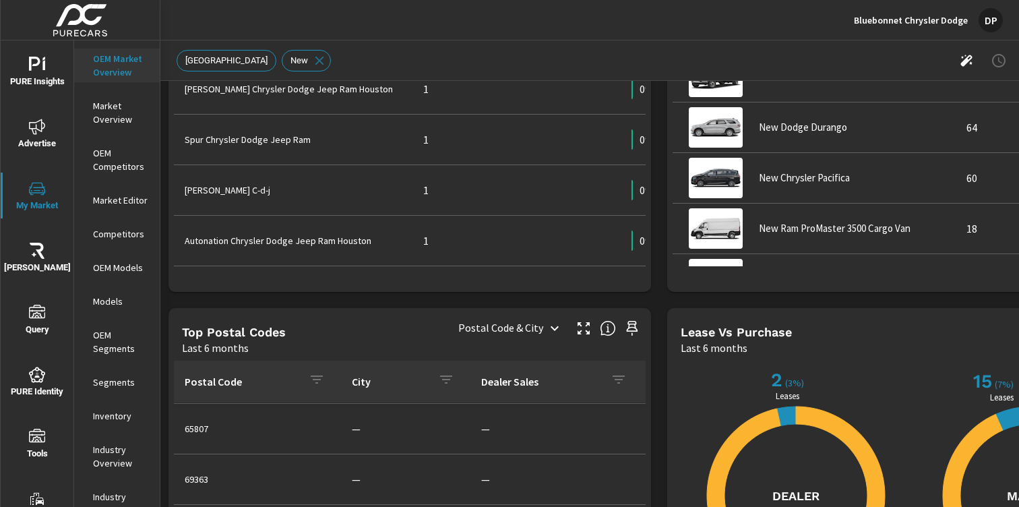
scroll to position [996, 0]
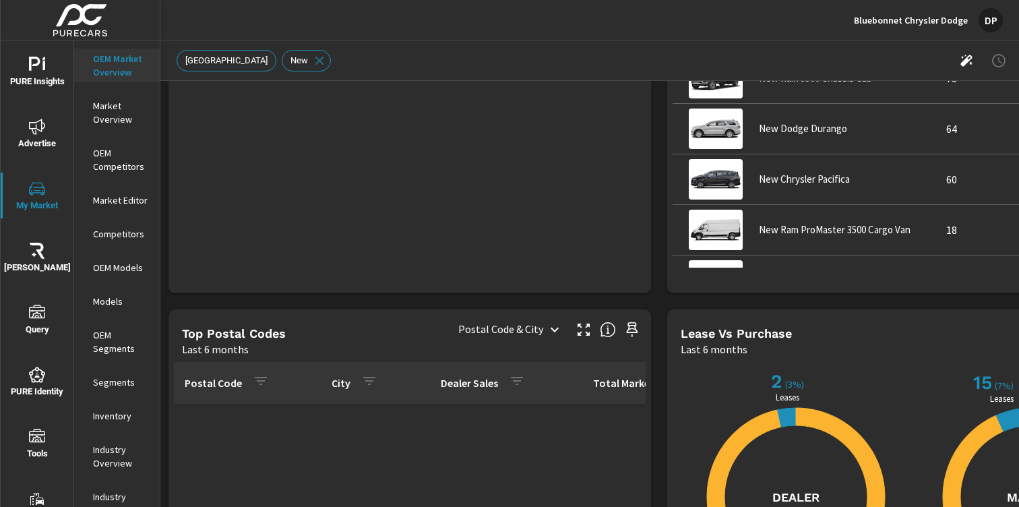
scroll to position [657, 0]
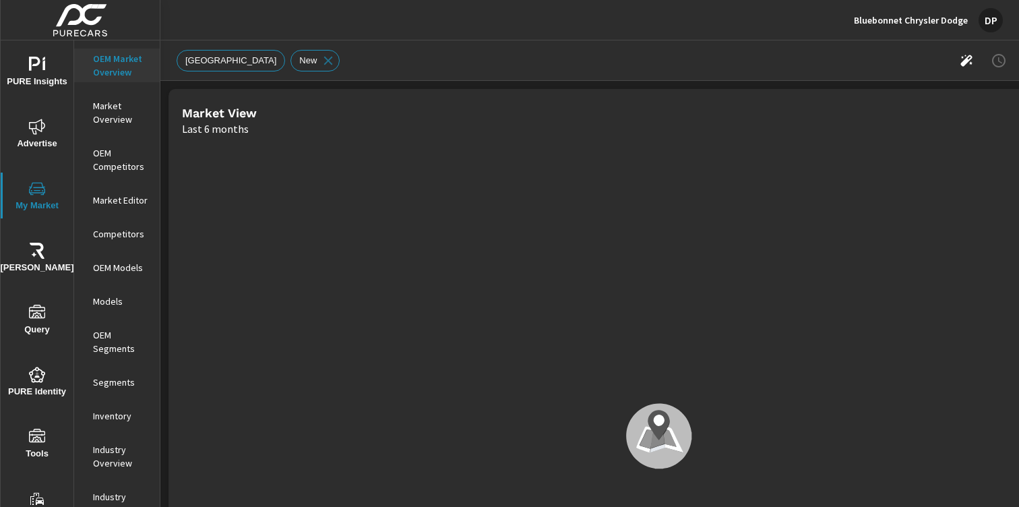
scroll to position [657, 0]
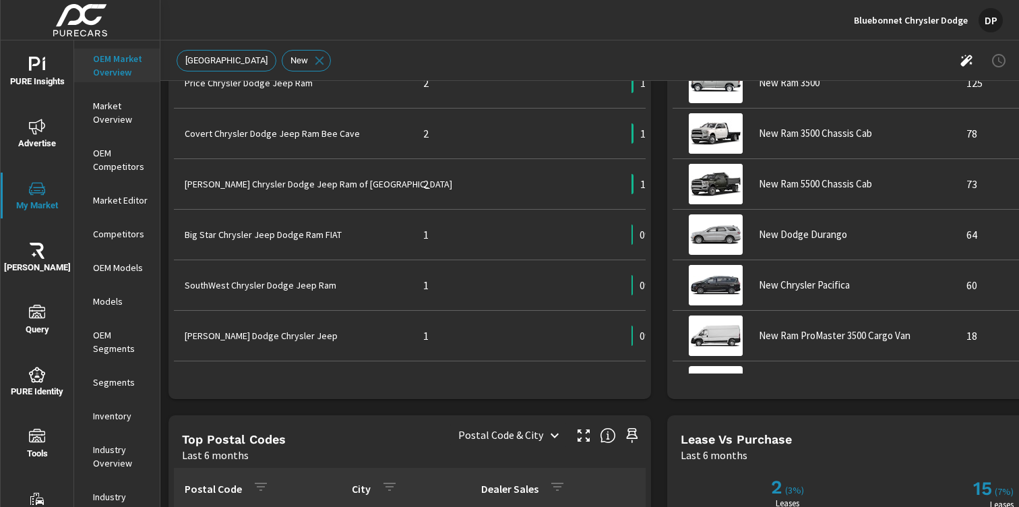
scroll to position [891, 0]
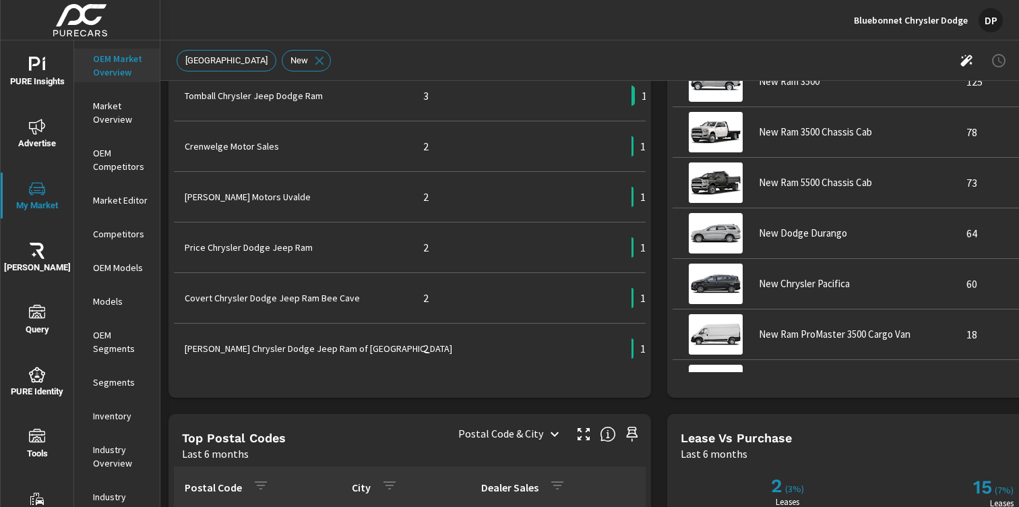
scroll to position [585, 0]
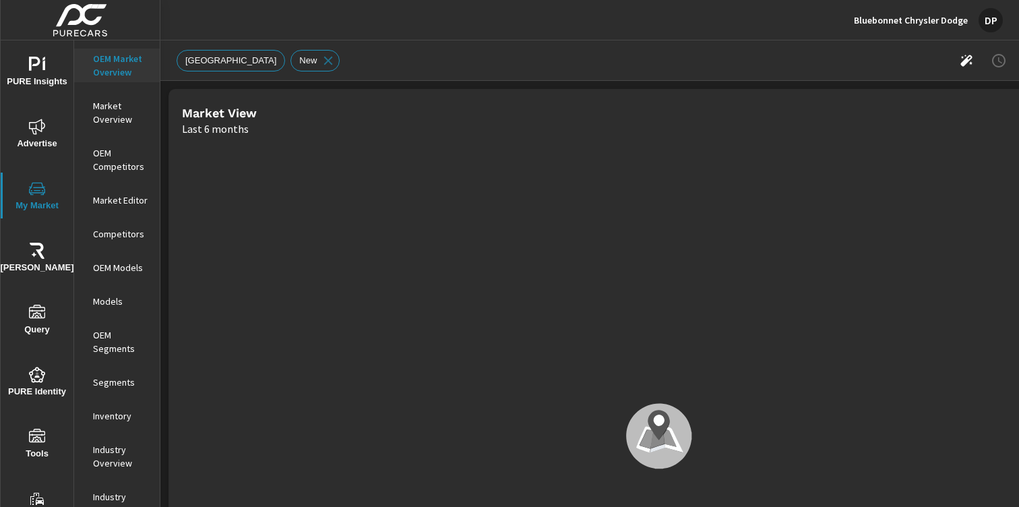
scroll to position [657, 0]
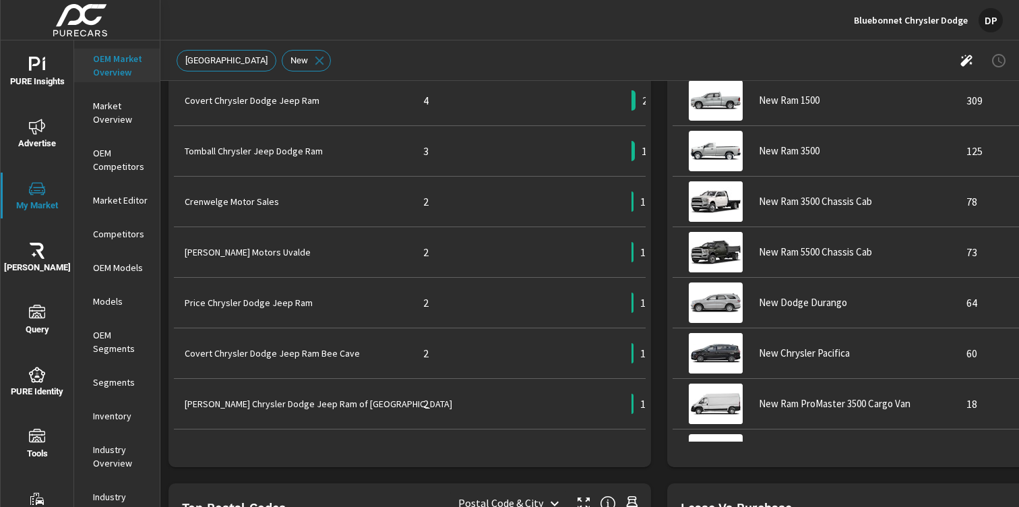
scroll to position [823, 0]
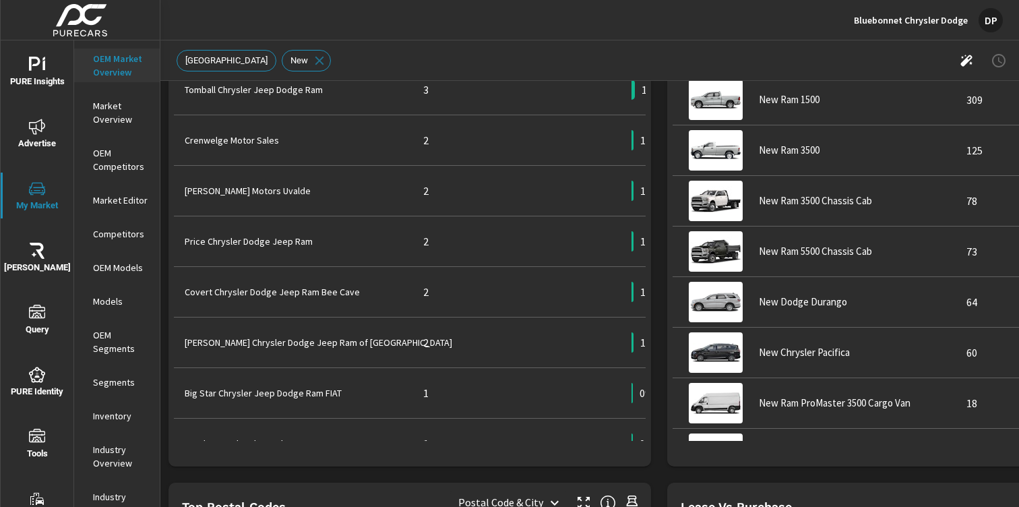
scroll to position [688, 0]
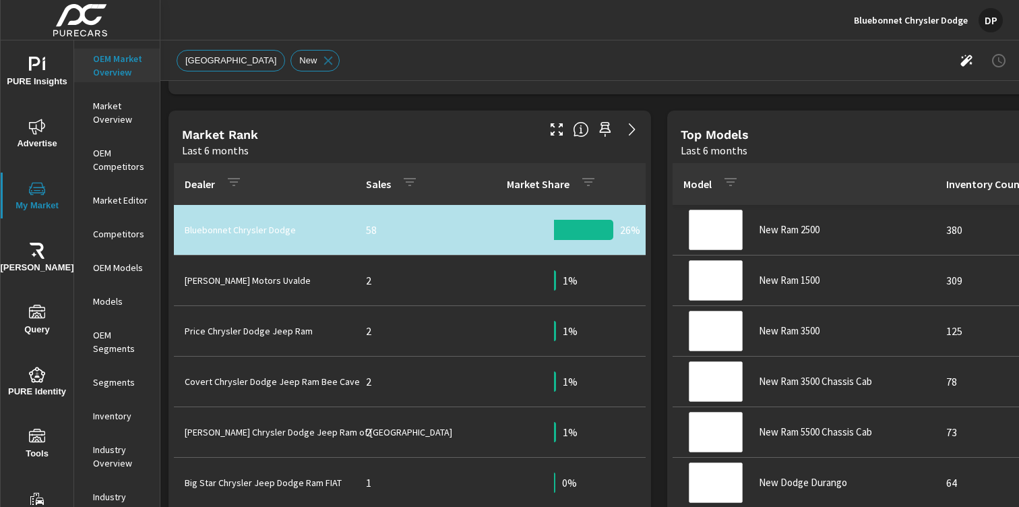
scroll to position [670, 0]
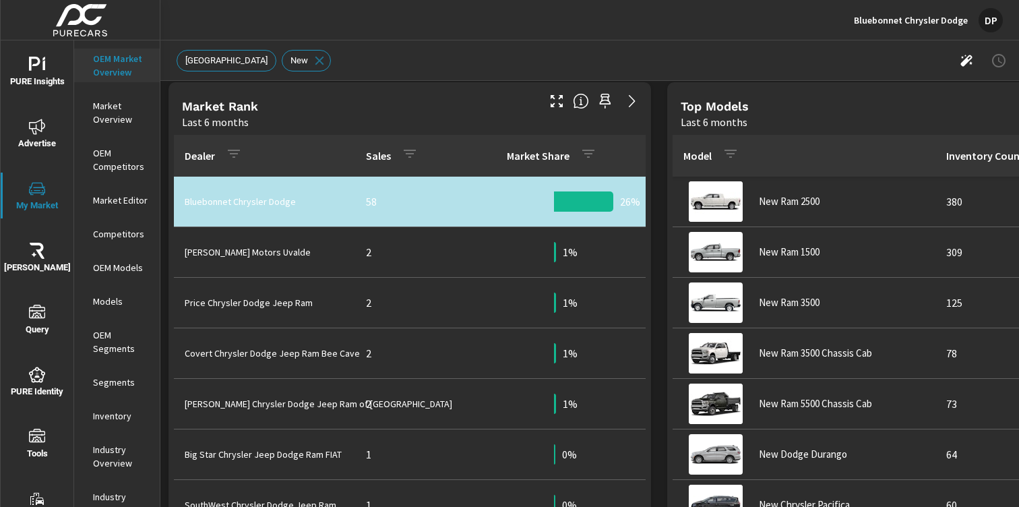
scroll to position [191, 0]
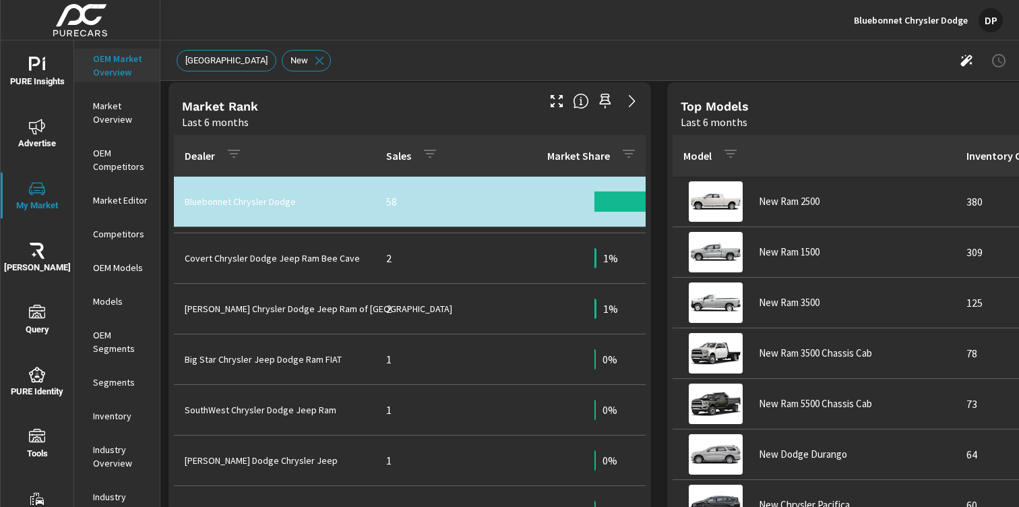
scroll to position [450, 0]
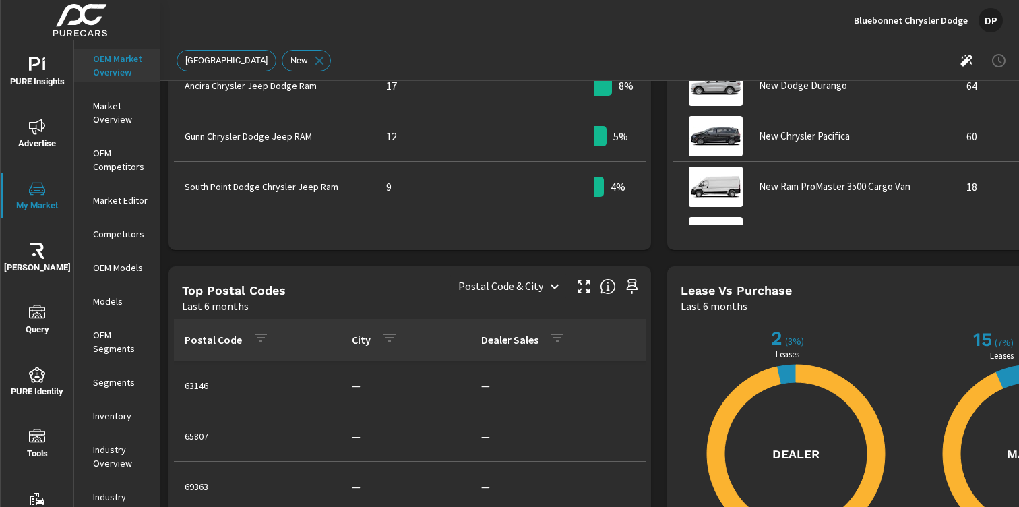
scroll to position [1053, 0]
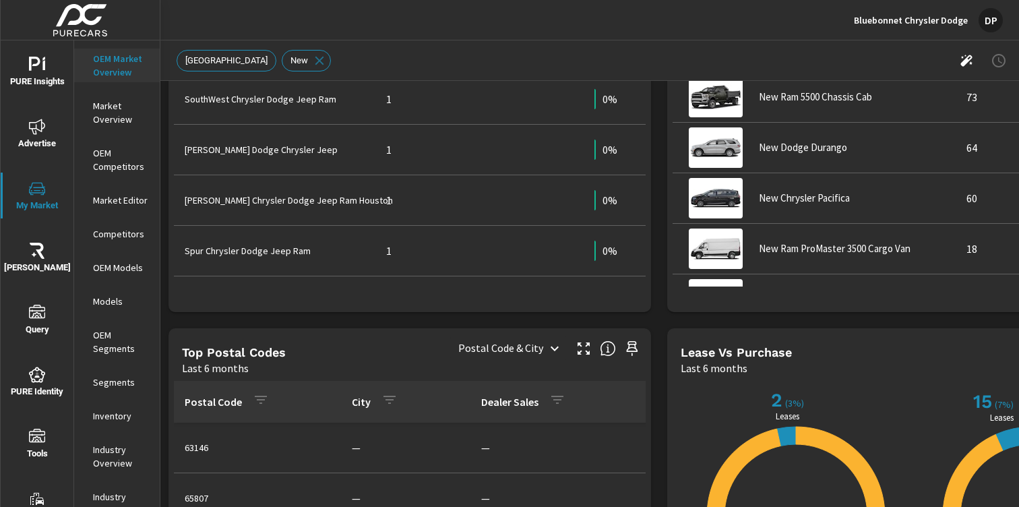
scroll to position [864, 0]
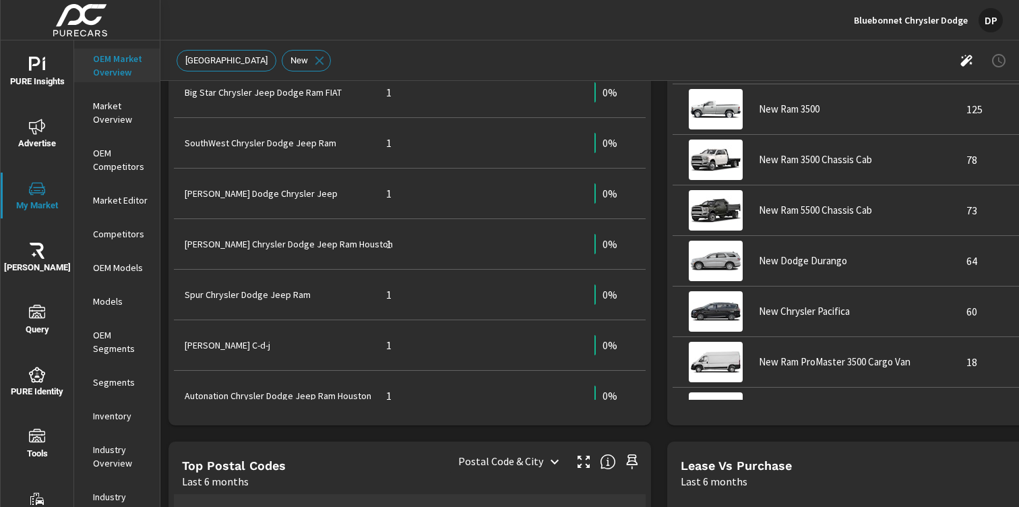
scroll to position [858, 0]
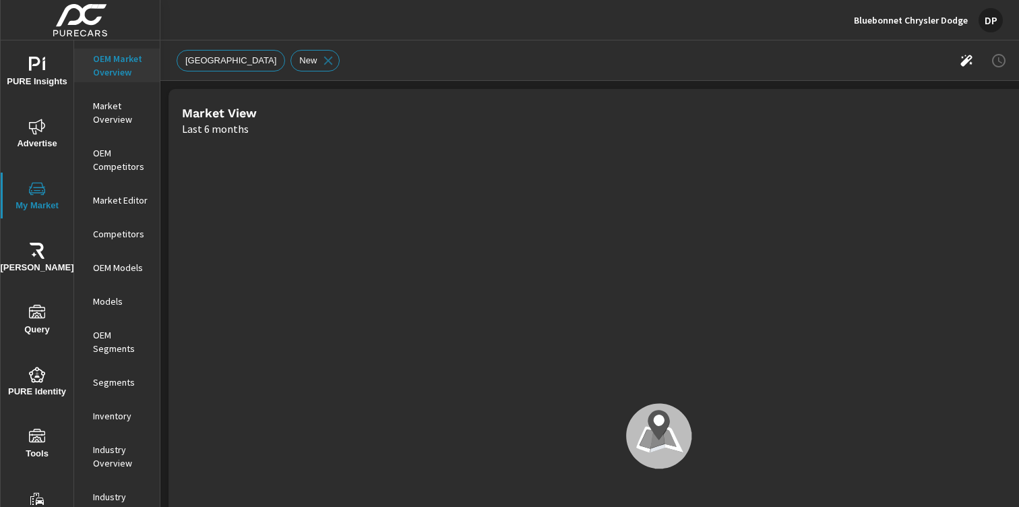
scroll to position [93, 0]
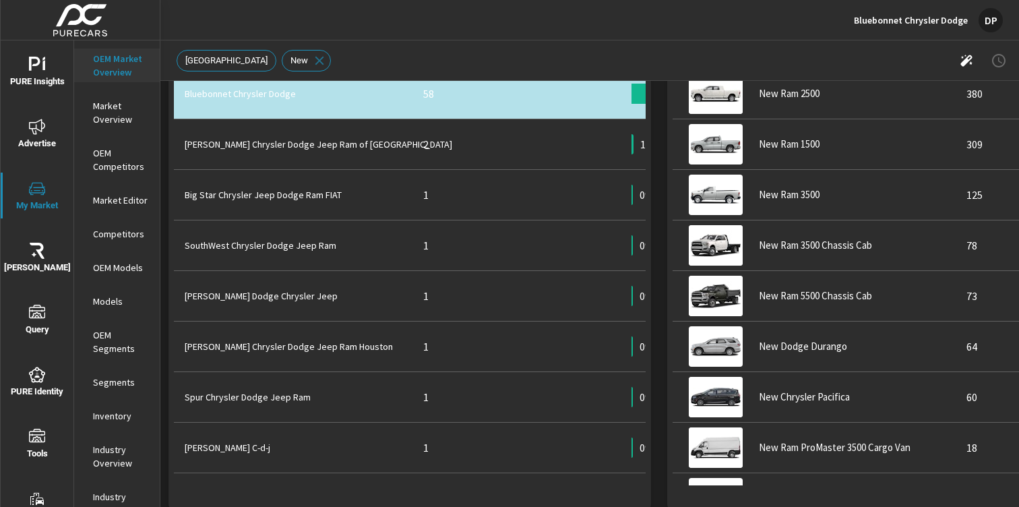
scroll to position [792, 0]
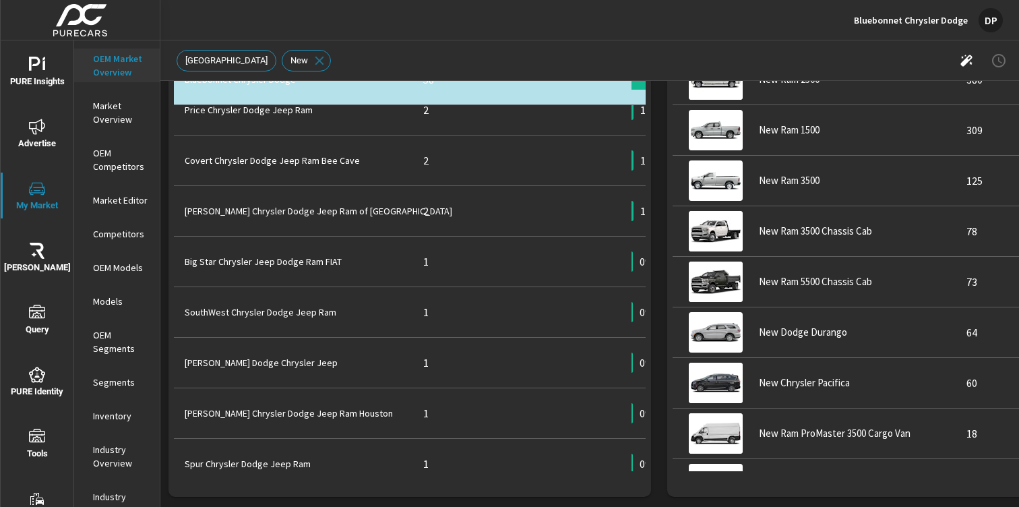
scroll to position [222, 0]
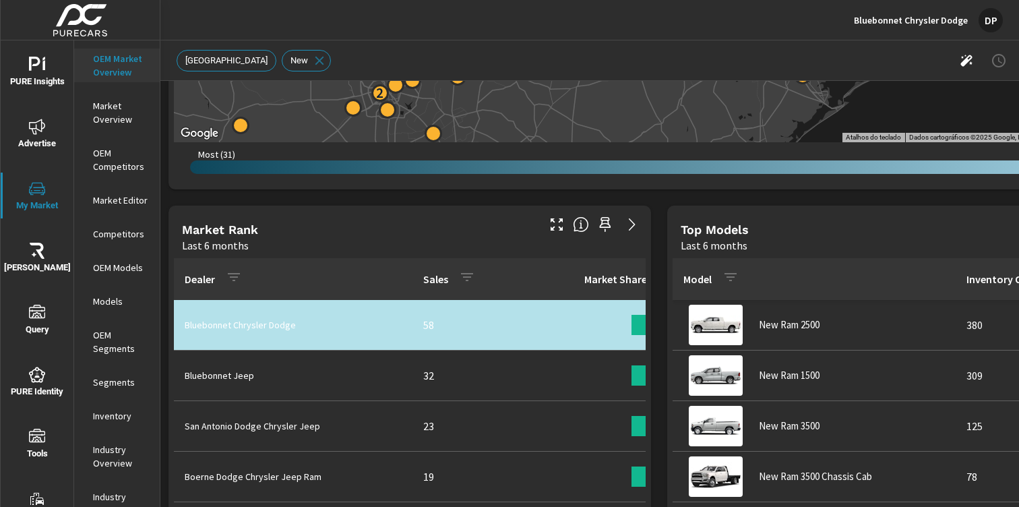
scroll to position [545, 0]
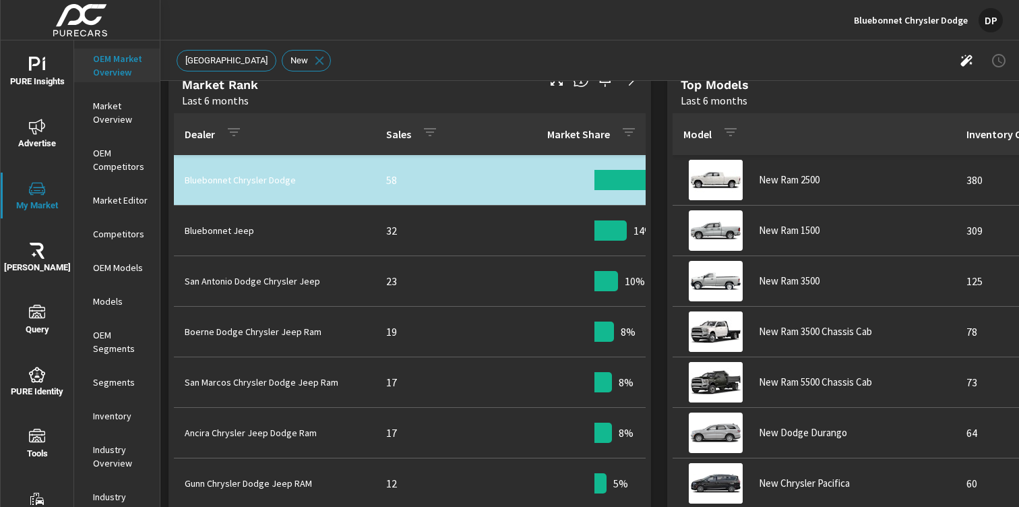
scroll to position [696, 0]
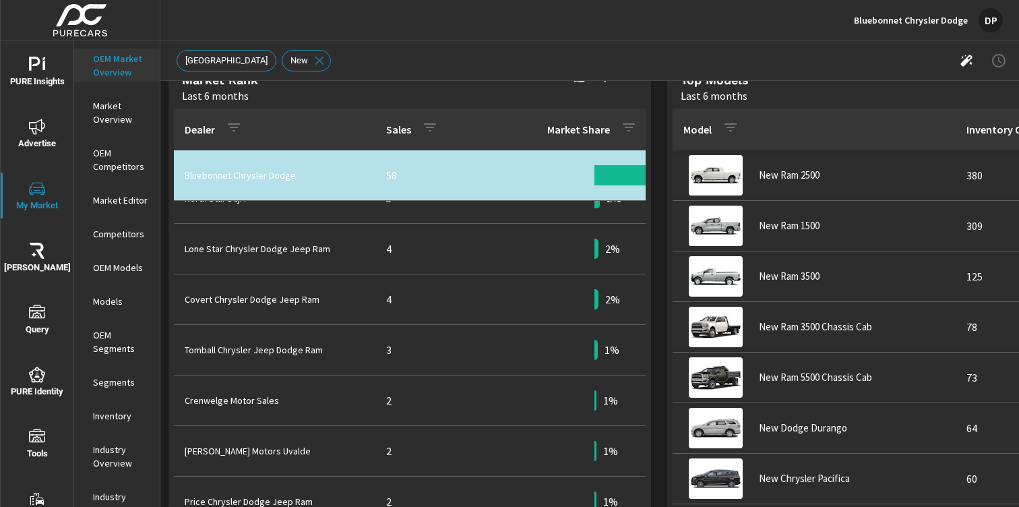
scroll to position [641, 0]
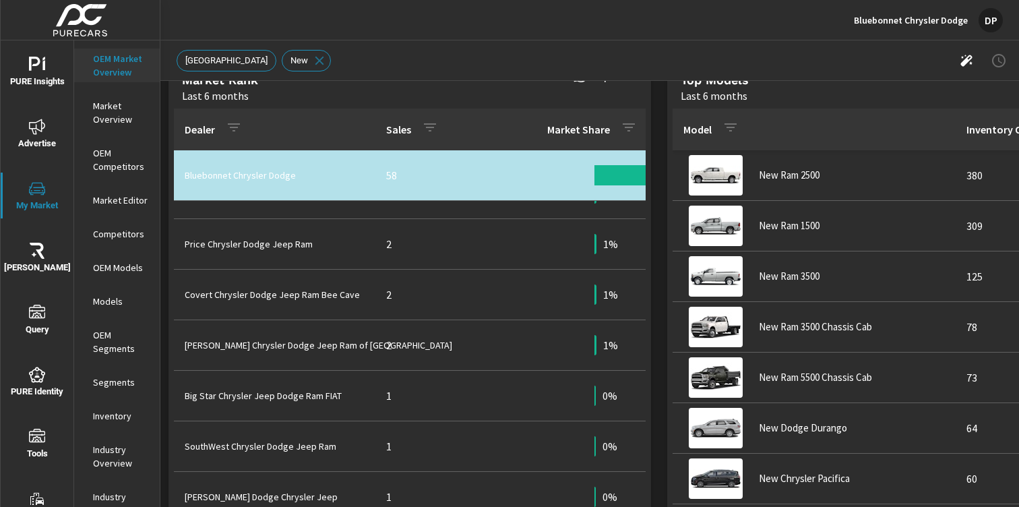
scroll to position [698, 0]
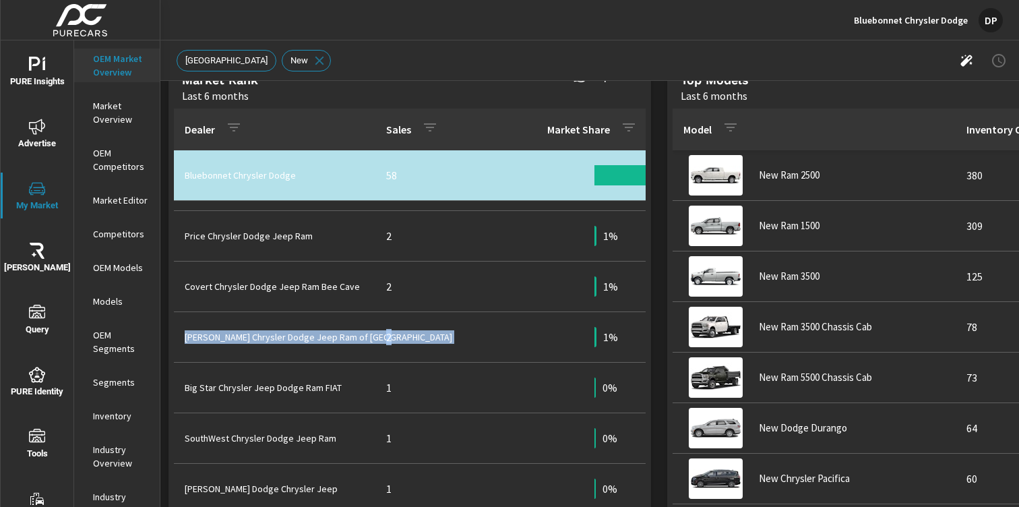
drag, startPoint x: 186, startPoint y: 337, endPoint x: 382, endPoint y: 347, distance: 195.7
click at [382, 347] on tr "Nyle Maxwell Chrysler Dodge Jeep Ram of Castroville 2 1% 14" at bounding box center [537, 337] width 726 height 51
copy tr "Nyle Maxwell Chrysler Dodge Jeep Ram of Castroville 2"
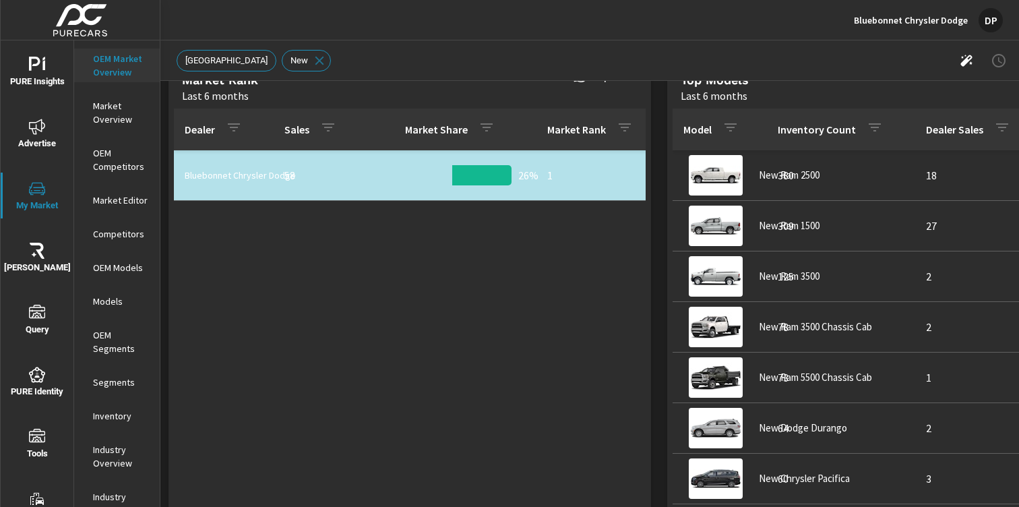
scroll to position [657, 0]
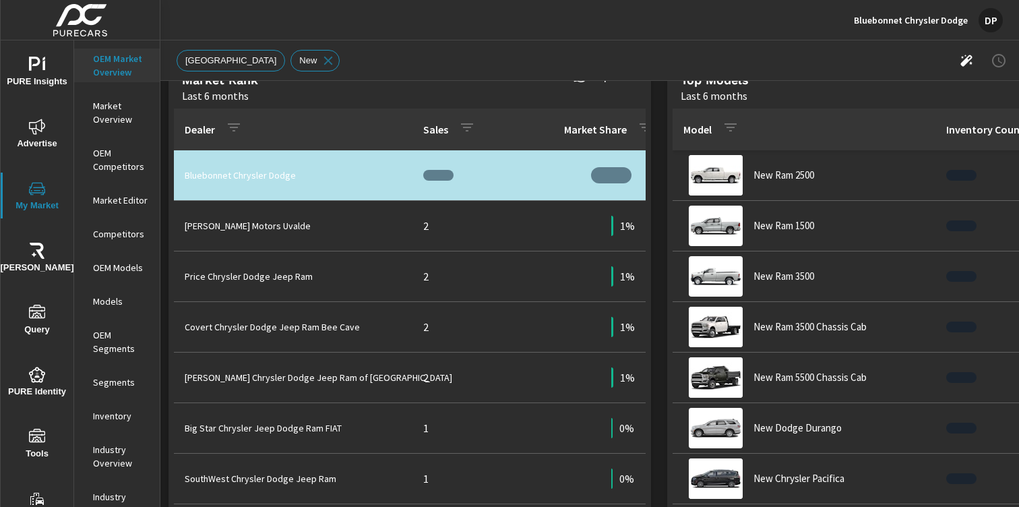
scroll to position [705, 0]
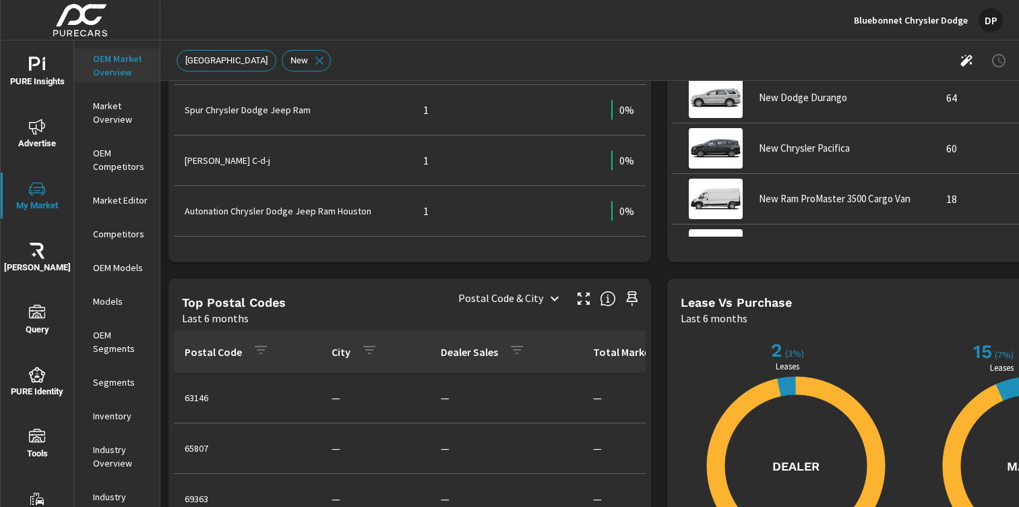
scroll to position [1031, 0]
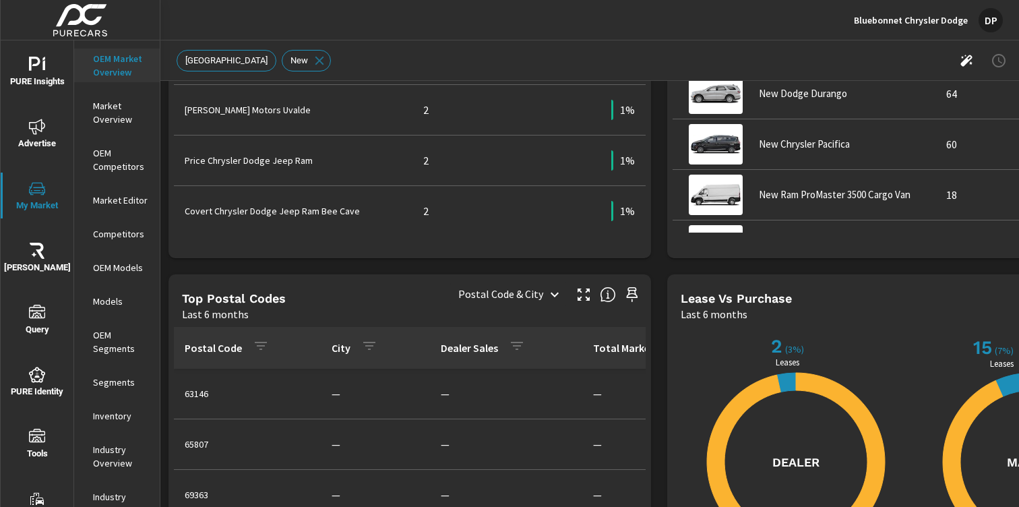
scroll to position [91, 0]
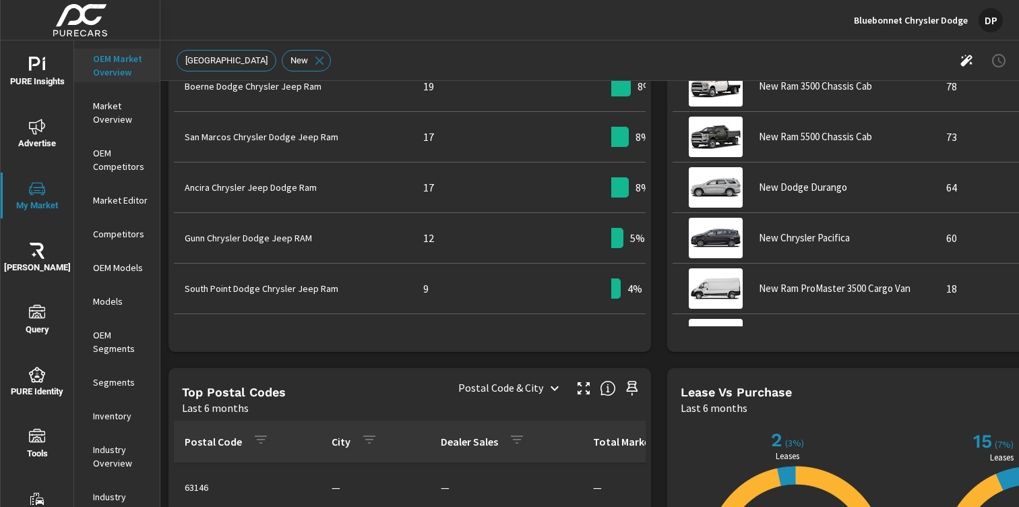
scroll to position [773, 0]
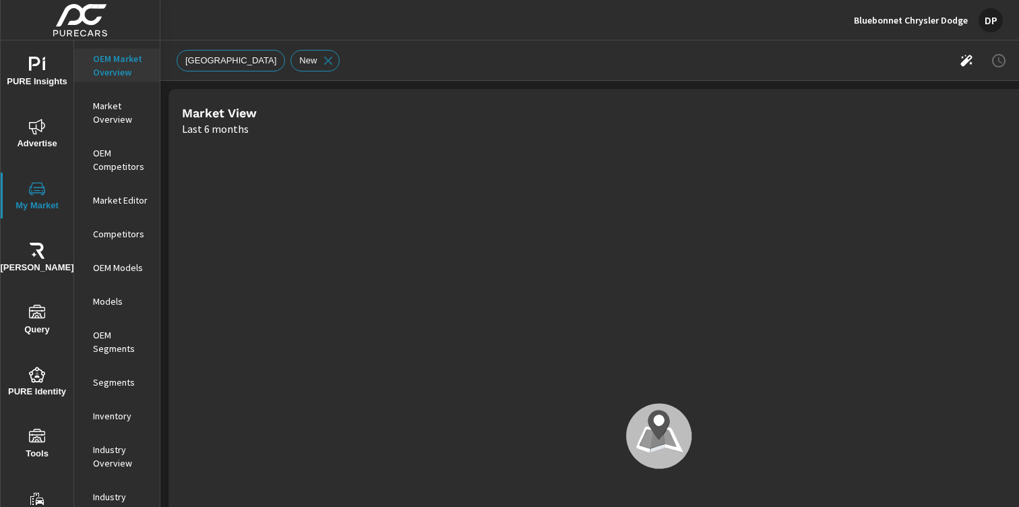
scroll to position [657, 0]
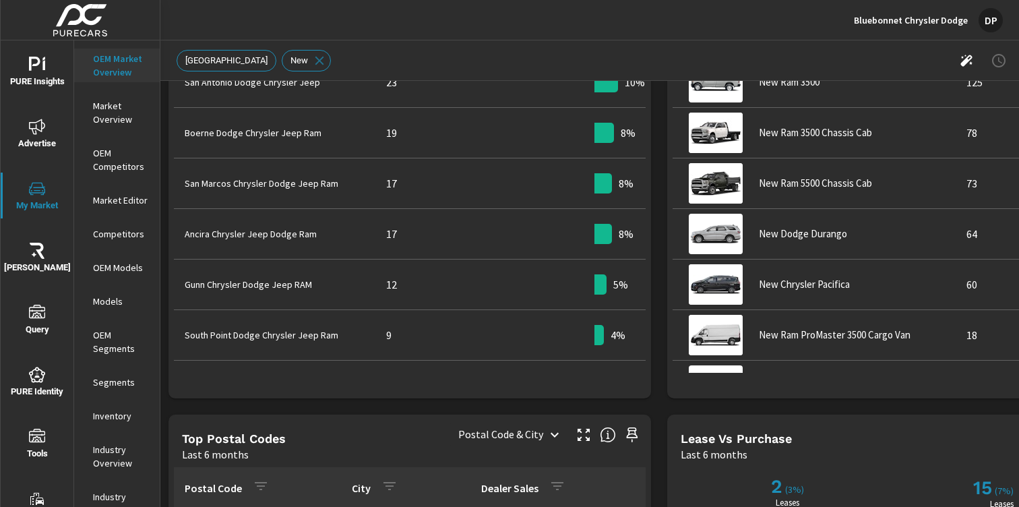
scroll to position [896, 0]
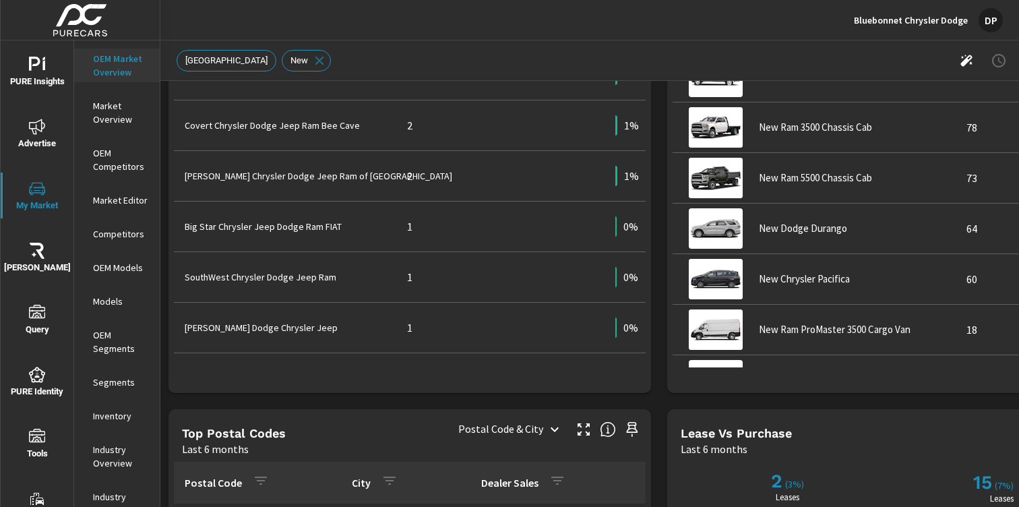
scroll to position [353, 0]
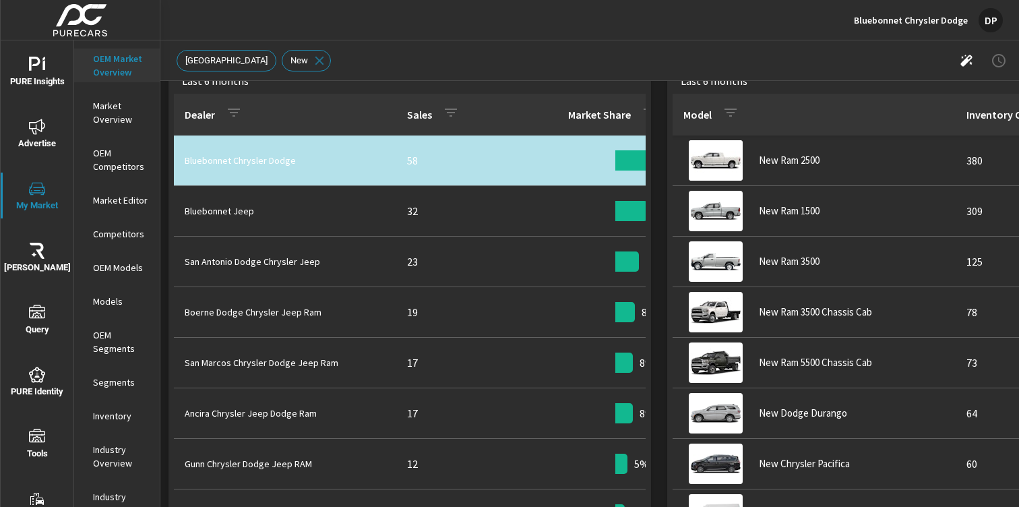
scroll to position [679, 0]
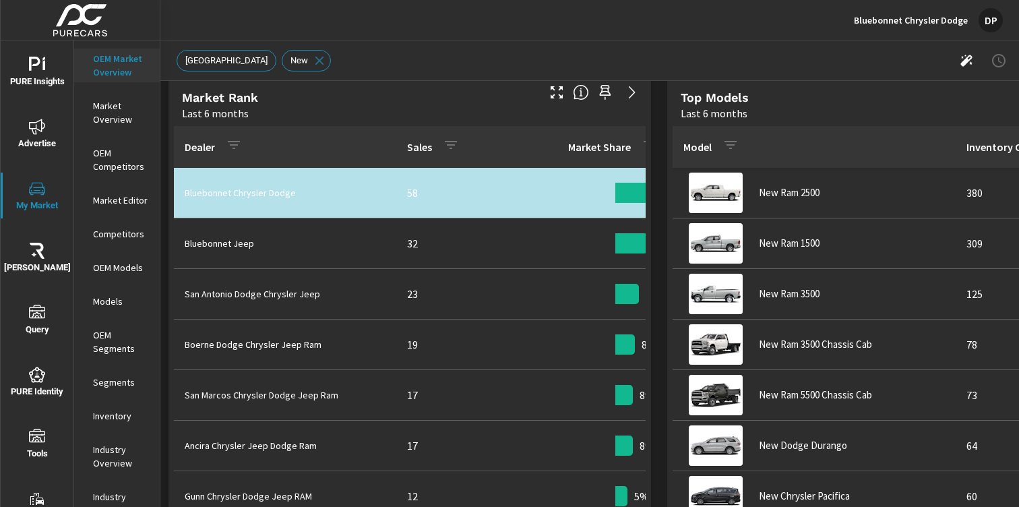
click at [167, 257] on div "Market View Last 6 months ← Mover para a esquerda → Mover para a direita ↑ Move…" at bounding box center [659, 286] width 998 height 1769
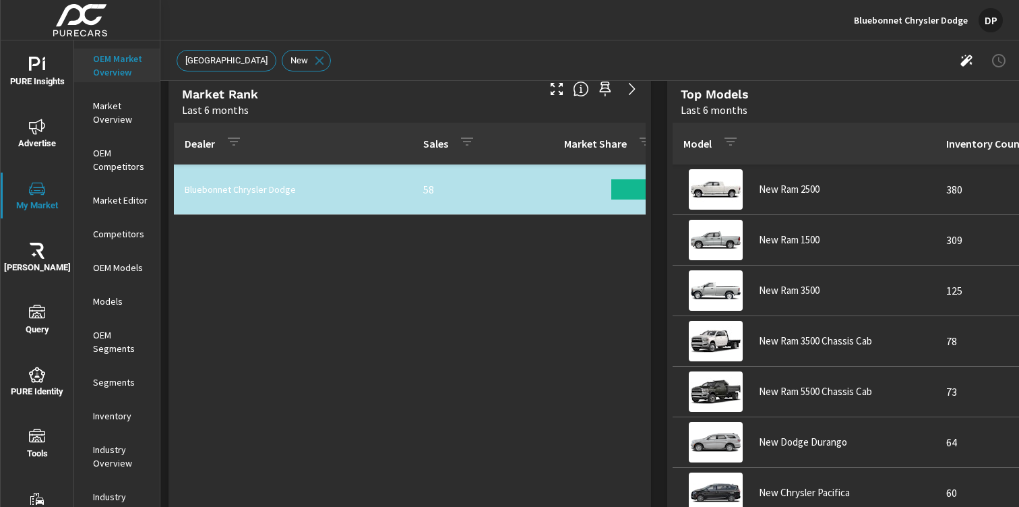
scroll to position [657, 0]
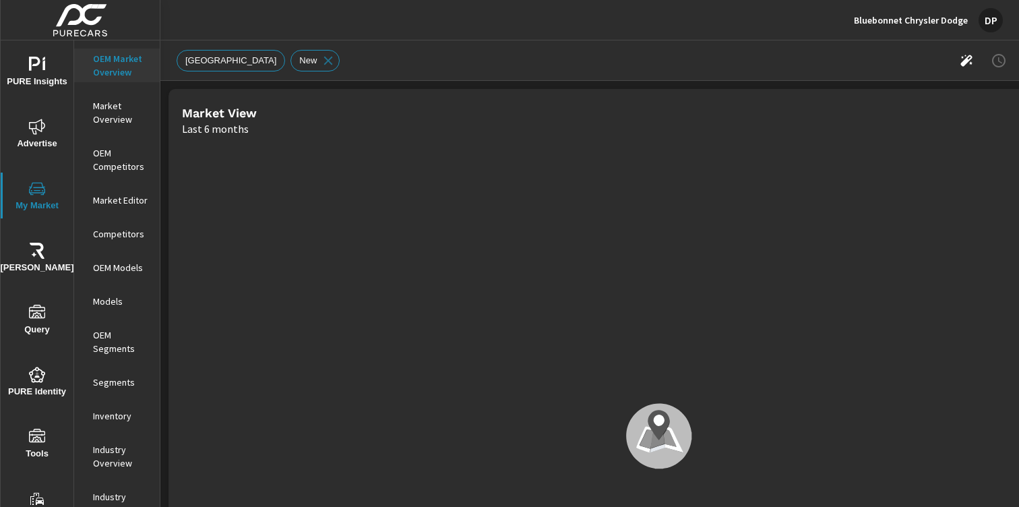
scroll to position [708, 0]
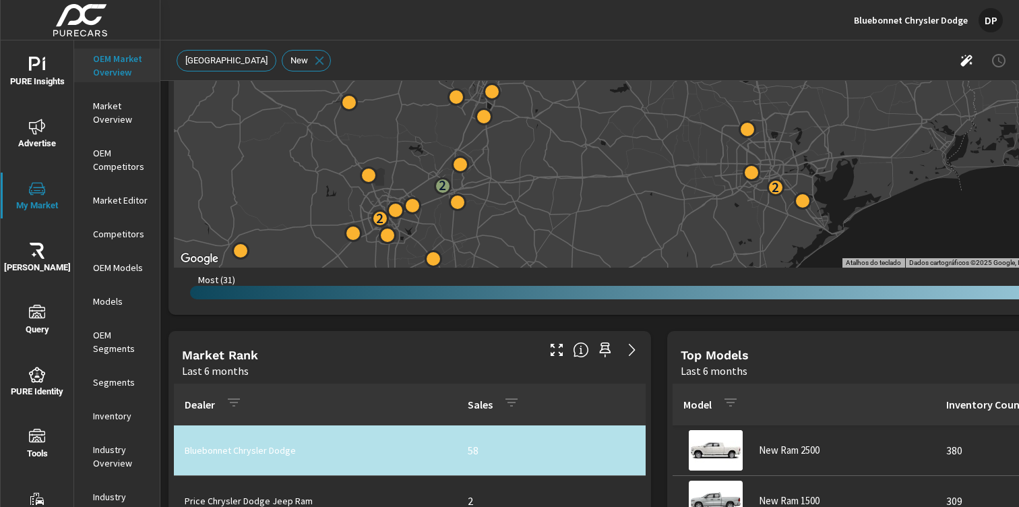
scroll to position [691, 0]
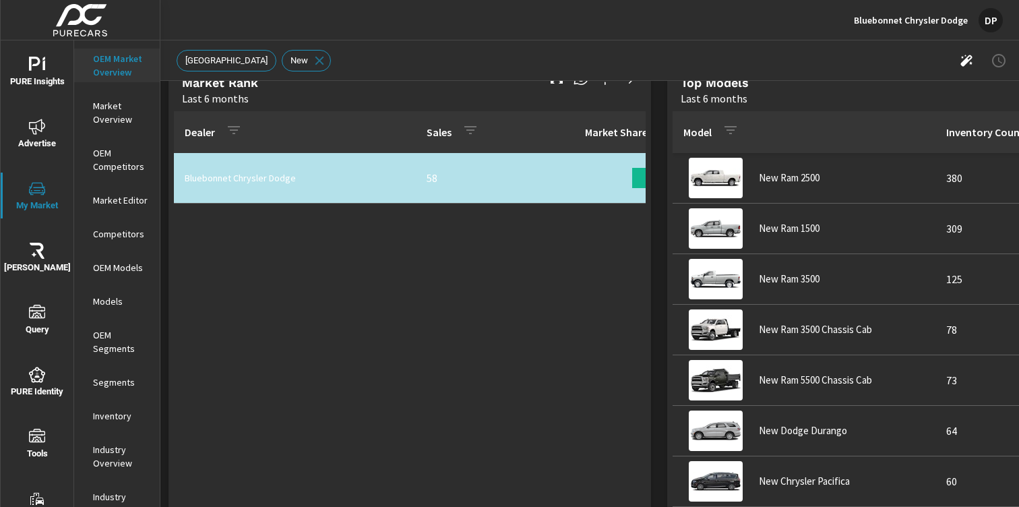
scroll to position [806, 0]
